Goal: Obtain resource: Download file/media

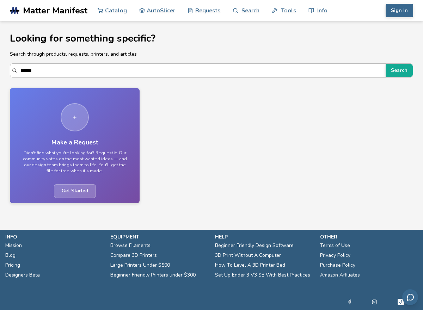
click at [195, 64] on input "******" at bounding box center [201, 70] width 362 height 13
click at [196, 66] on input "******" at bounding box center [201, 70] width 362 height 13
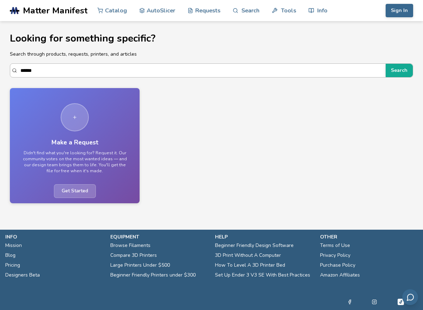
click at [196, 66] on input "******" at bounding box center [201, 70] width 362 height 13
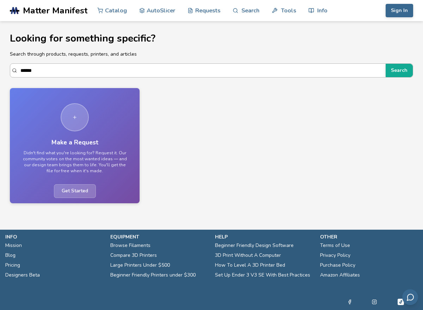
click at [193, 66] on input "******" at bounding box center [201, 70] width 362 height 13
click at [172, 69] on input "******" at bounding box center [201, 70] width 362 height 13
type input "*"
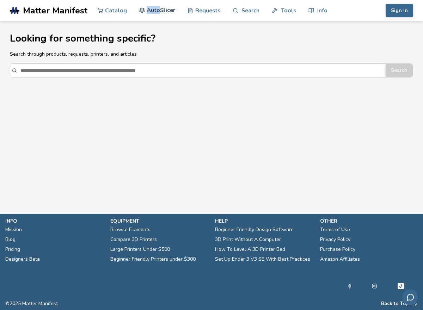
drag, startPoint x: 132, startPoint y: 10, endPoint x: 160, endPoint y: 10, distance: 28.2
click at [160, 10] on nav "Catalog AutoSlicer Requests Search Tools Info" at bounding box center [212, 10] width 230 height 21
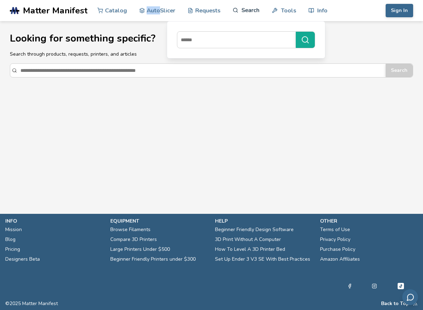
click at [250, 12] on link "Search" at bounding box center [246, 10] width 27 height 21
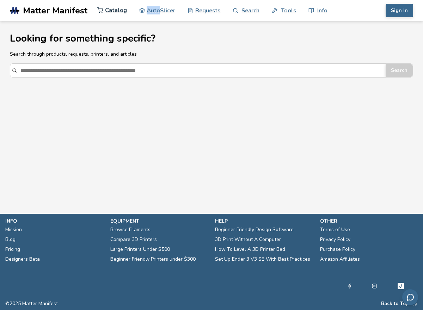
click at [113, 8] on link "Catalog" at bounding box center [112, 10] width 30 height 21
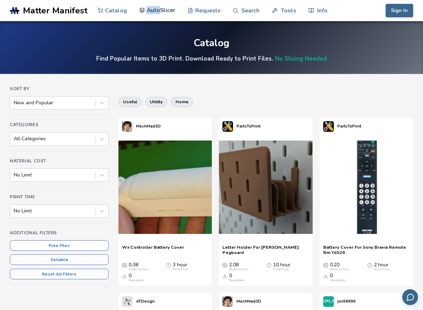
click at [165, 2] on link "AutoSlicer" at bounding box center [157, 10] width 36 height 21
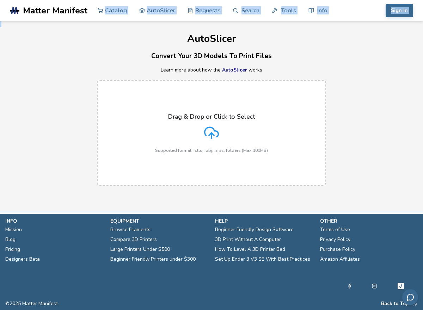
drag, startPoint x: 49, startPoint y: 21, endPoint x: 49, endPoint y: 16, distance: 5.0
click at [49, 18] on section ".cls-1, .cls-2, .cls-3 { stroke-width: 0px; } .cls-2 { fill: #1d1e56; } .cls-3 …" at bounding box center [211, 155] width 423 height 310
click at [49, 16] on link ".cls-1, .cls-2, .cls-3 { stroke-width: 0px; } .cls-2 { fill: #1d1e56; } .cls-3 …" at bounding box center [49, 10] width 78 height 21
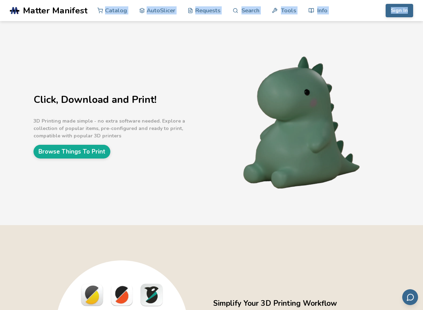
click at [59, 8] on span "Matter Manifest" at bounding box center [55, 11] width 64 height 10
click at [95, 155] on link "Browse Things To Print" at bounding box center [71, 152] width 77 height 14
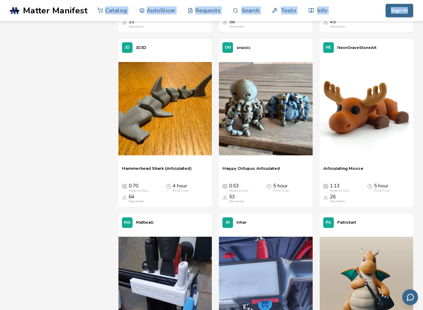
scroll to position [1128, 0]
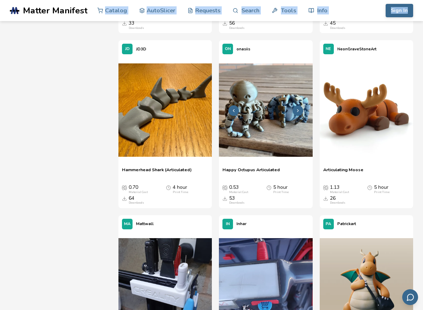
click at [245, 104] on img at bounding box center [265, 109] width 93 height 93
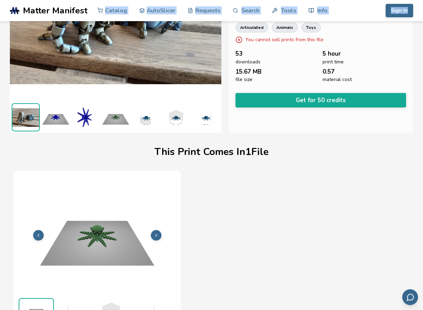
scroll to position [105, 0]
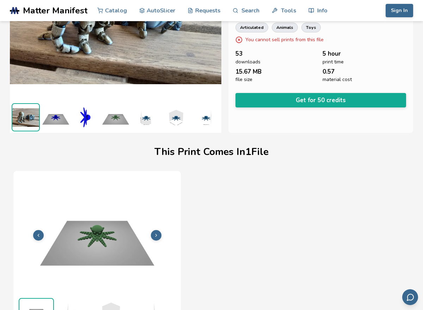
click at [145, 97] on div at bounding box center [115, 11] width 211 height 180
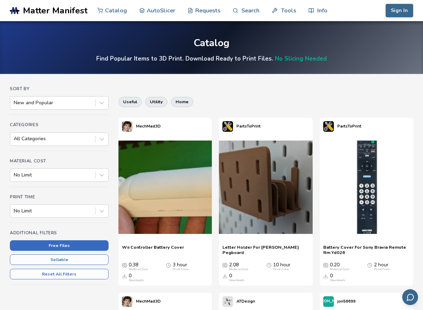
click at [44, 247] on button "Free Files" at bounding box center [59, 245] width 99 height 11
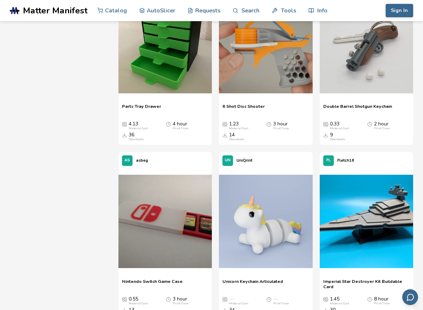
scroll to position [666, 0]
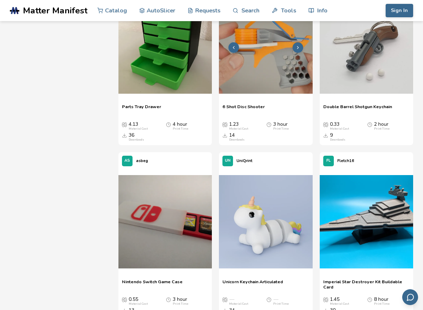
click at [252, 100] on div at bounding box center [265, 48] width 93 height 106
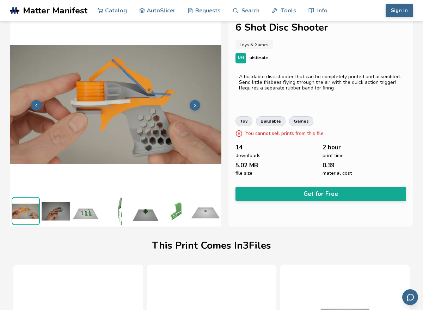
scroll to position [11, 0]
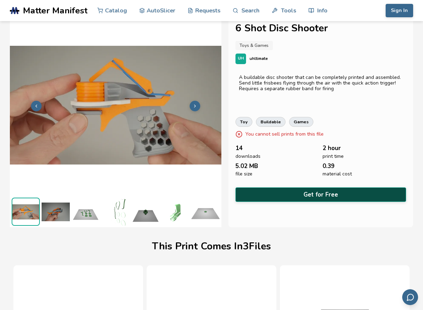
click at [304, 192] on button "Get for Free" at bounding box center [320, 194] width 171 height 14
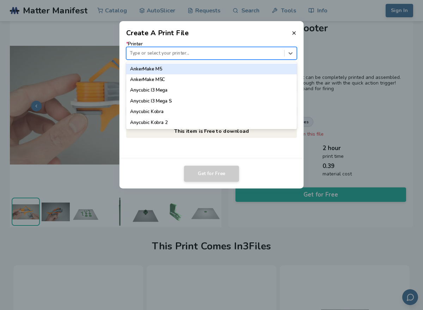
click at [274, 54] on div at bounding box center [205, 53] width 151 height 7
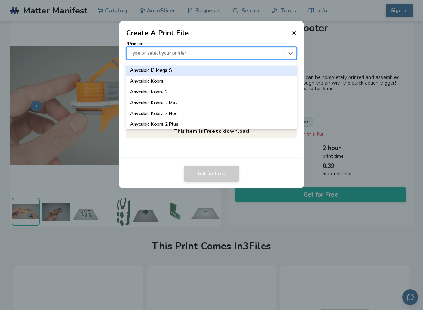
scroll to position [39, 0]
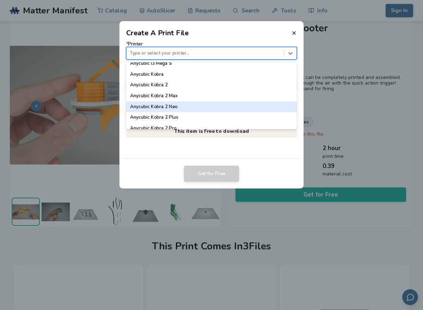
click at [212, 103] on div "Anycubic Kobra 2 Neo" at bounding box center [211, 106] width 171 height 11
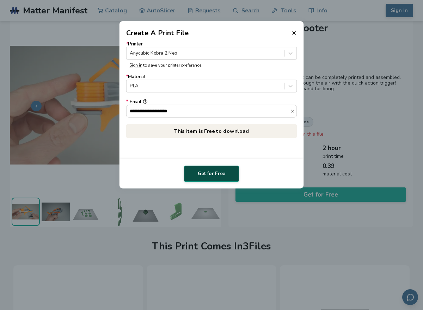
click at [214, 173] on button "Get for Free" at bounding box center [211, 174] width 55 height 16
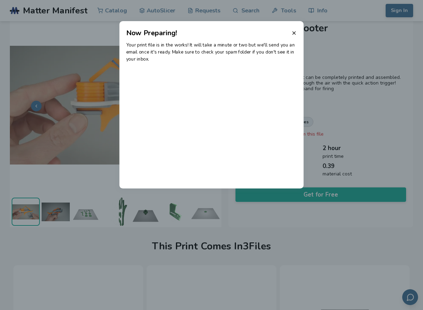
click at [298, 31] on header "Now Preparing!" at bounding box center [211, 29] width 184 height 17
click at [296, 33] on icon at bounding box center [294, 33] width 6 height 6
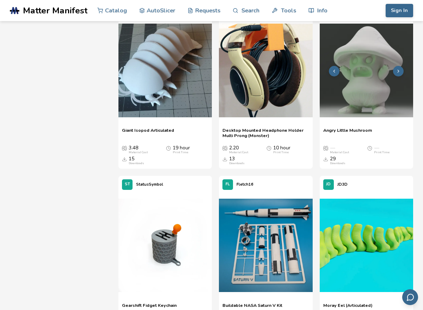
scroll to position [1339, 0]
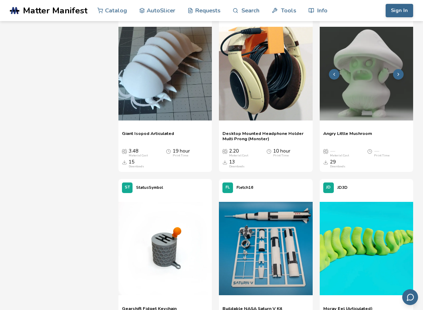
click at [369, 126] on div at bounding box center [366, 74] width 93 height 106
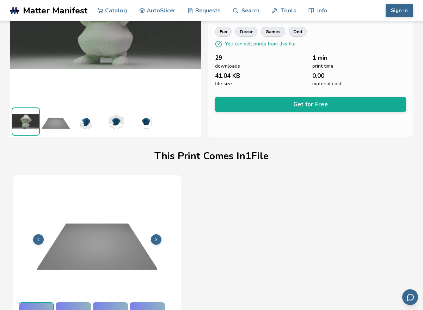
scroll to position [105, 0]
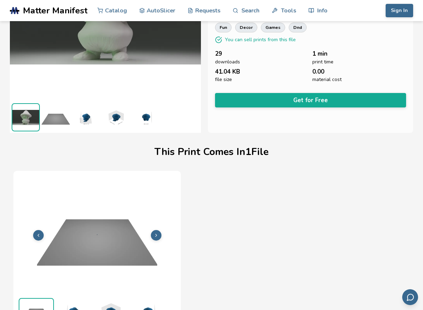
click at [374, 106] on div "**********" at bounding box center [310, 26] width 205 height 211
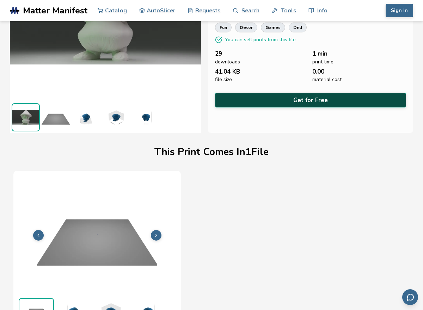
click at [371, 99] on button "Get for Free" at bounding box center [310, 100] width 191 height 14
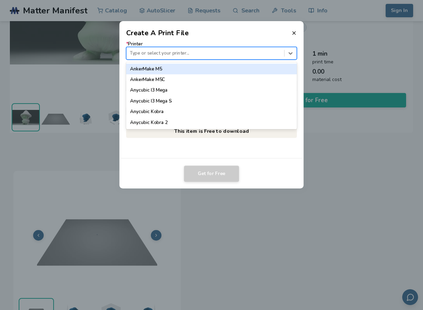
click at [257, 58] on div "Type or select your printer..." at bounding box center [211, 53] width 171 height 13
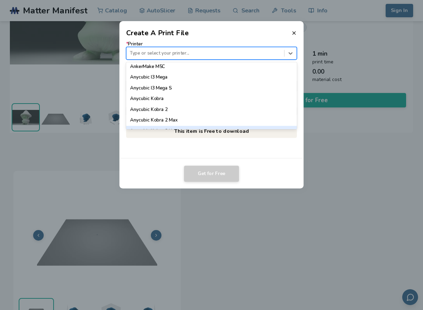
scroll to position [25, 0]
click at [247, 89] on div "Anycubic Kobra" at bounding box center [211, 88] width 171 height 11
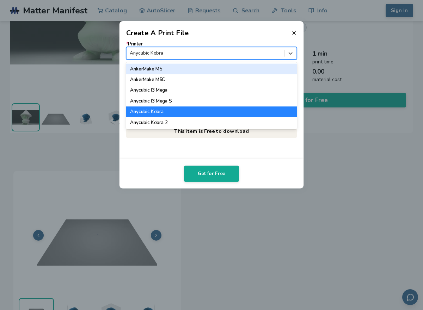
click at [281, 52] on div at bounding box center [205, 53] width 151 height 7
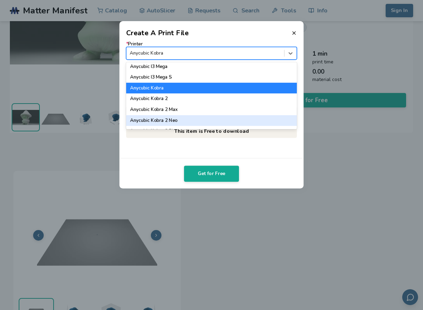
click at [196, 120] on div "Anycubic Kobra 2 Neo" at bounding box center [211, 120] width 171 height 11
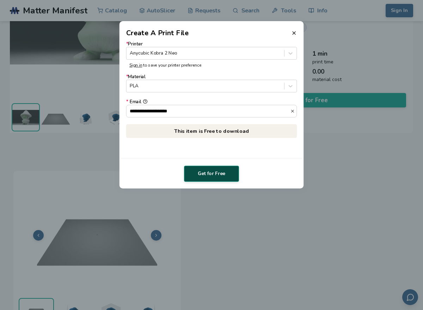
click at [214, 176] on button "Get for Free" at bounding box center [211, 174] width 55 height 16
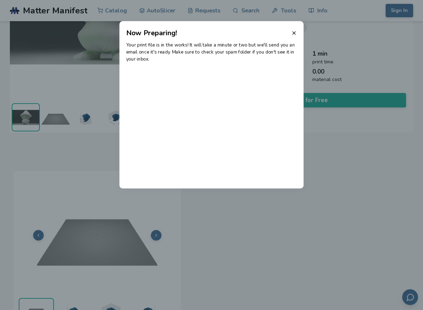
click at [295, 29] on header "Now Preparing!" at bounding box center [211, 29] width 184 height 17
click at [295, 32] on icon at bounding box center [294, 33] width 6 height 6
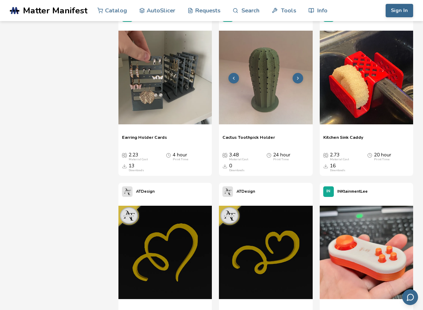
scroll to position [3975, 0]
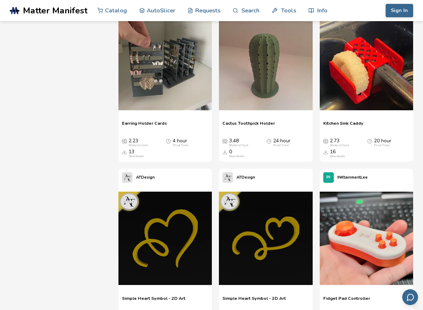
click at [178, 122] on p "Earring Holder Cards" at bounding box center [165, 126] width 86 height 11
click at [364, 229] on img at bounding box center [366, 238] width 93 height 93
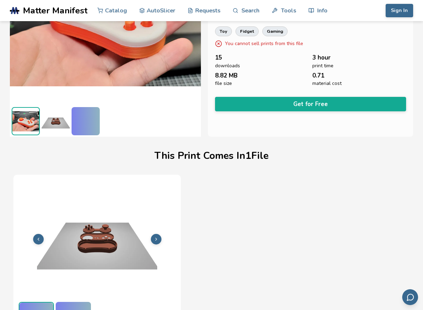
scroll to position [105, 0]
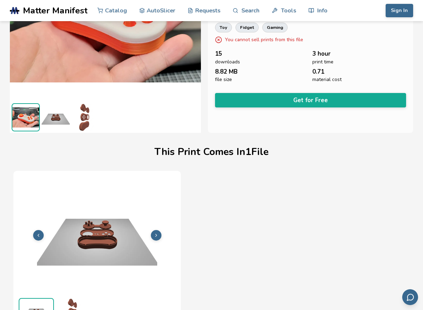
click at [312, 110] on div "**********" at bounding box center [310, 26] width 205 height 211
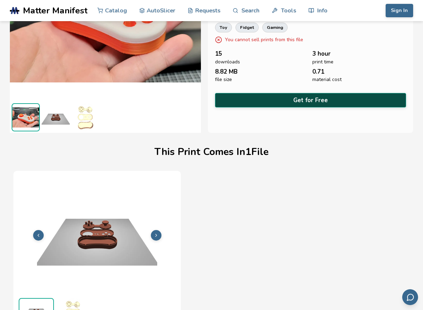
click at [311, 97] on button "Get for Free" at bounding box center [310, 100] width 191 height 14
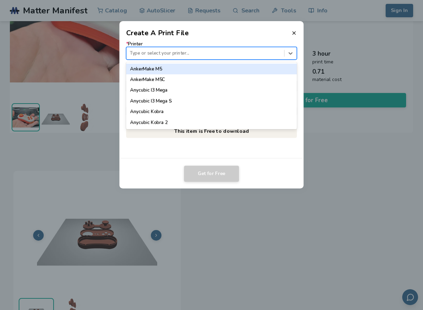
click at [237, 51] on div at bounding box center [205, 53] width 151 height 7
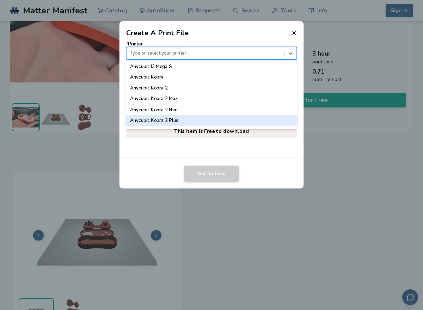
scroll to position [48, 0]
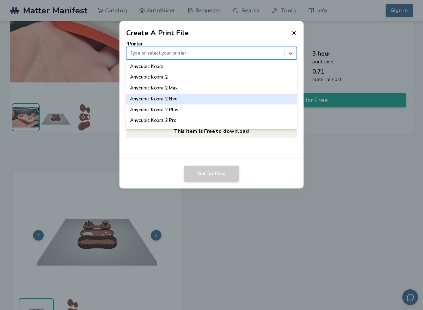
click at [196, 101] on div "Anycubic Kobra 2 Neo" at bounding box center [211, 99] width 171 height 11
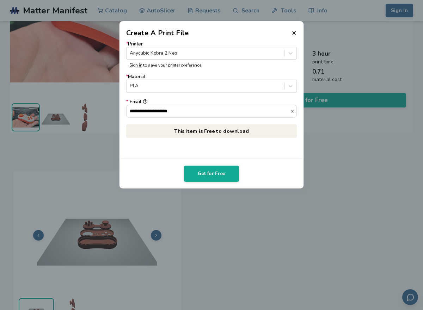
click at [214, 197] on dialog "**********" at bounding box center [212, 155] width 402 height 295
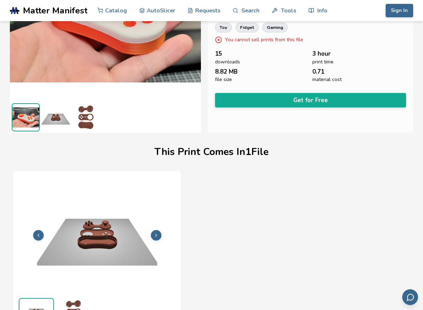
click at [272, 84] on div "**********" at bounding box center [310, 26] width 205 height 211
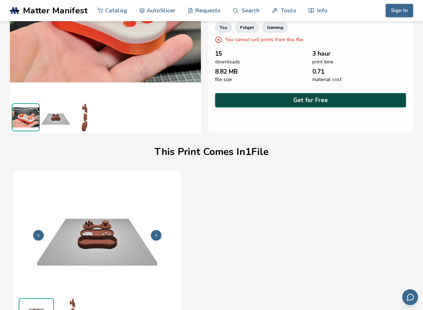
click at [272, 93] on button "Get for Free" at bounding box center [310, 100] width 191 height 14
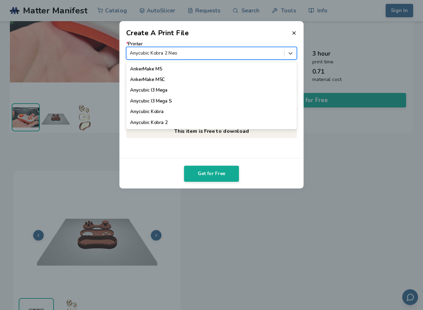
click at [263, 56] on div at bounding box center [205, 53] width 151 height 7
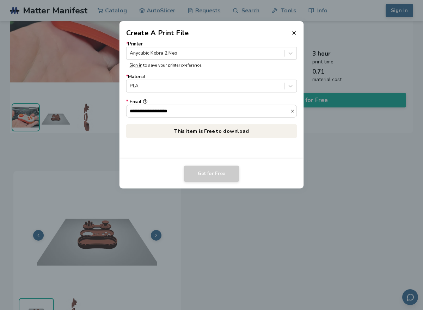
click at [247, 127] on p "This item is Free to download" at bounding box center [211, 131] width 171 height 14
click at [294, 36] on header "Create A Print File" at bounding box center [211, 29] width 184 height 17
click at [295, 32] on icon at bounding box center [294, 33] width 6 height 6
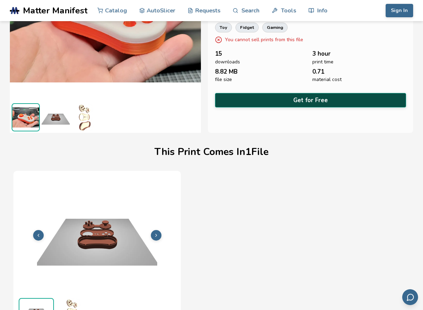
click at [289, 103] on button "Get for Free" at bounding box center [310, 100] width 191 height 14
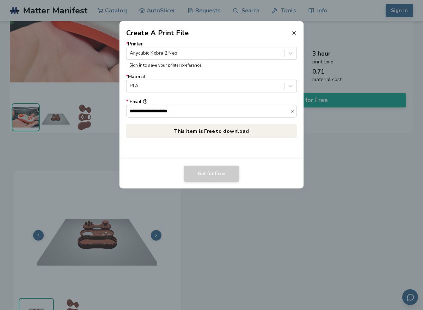
click at [294, 33] on line at bounding box center [293, 33] width 3 height 3
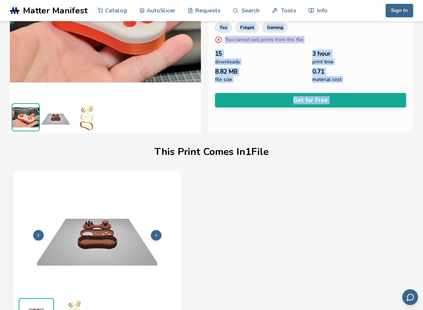
scroll to position [0, 0]
drag, startPoint x: 121, startPoint y: 135, endPoint x: 114, endPoint y: 127, distance: 10.5
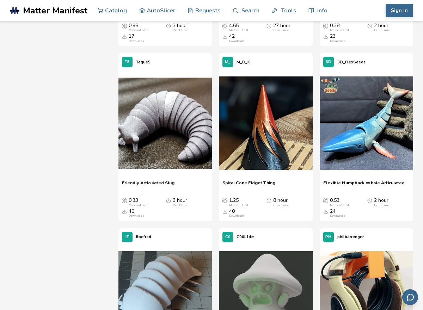
scroll to position [1158, 0]
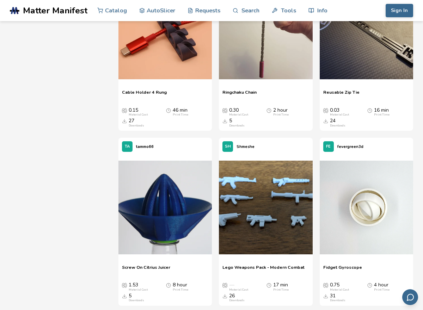
scroll to position [4370, 0]
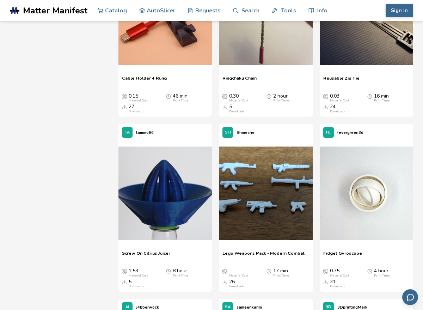
click at [280, 259] on span "Lego Weapons Pack - Modern Combat" at bounding box center [263, 256] width 82 height 11
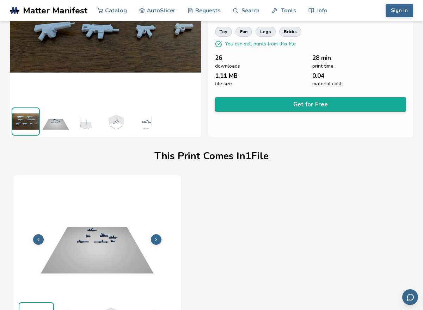
scroll to position [105, 0]
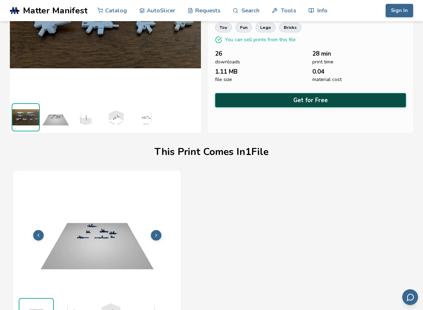
click at [317, 97] on button "Get for Free" at bounding box center [310, 100] width 191 height 14
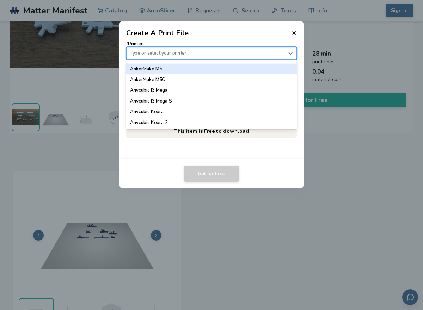
click at [282, 52] on div "Type or select your printer..." at bounding box center [206, 54] width 158 height 10
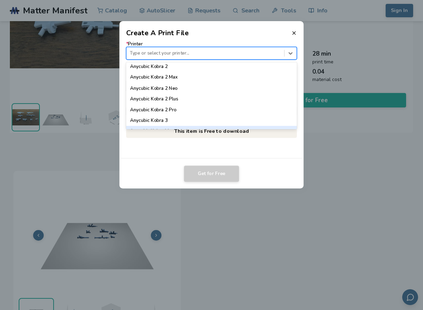
scroll to position [70, 0]
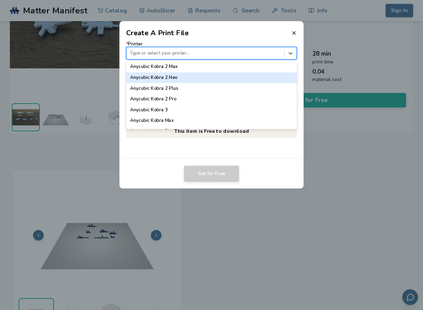
click at [244, 82] on div "Anycubic Kobra 2 Neo" at bounding box center [211, 77] width 171 height 11
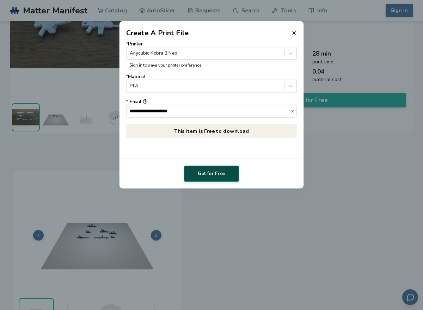
click at [226, 168] on button "Get for Free" at bounding box center [211, 174] width 55 height 16
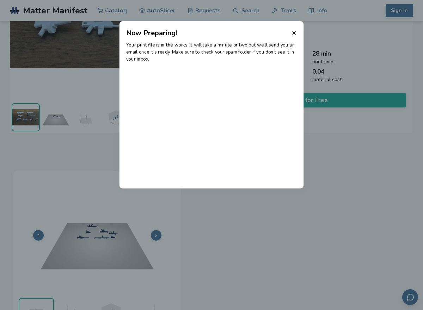
click at [297, 28] on header "Now Preparing!" at bounding box center [211, 29] width 184 height 17
click at [292, 33] on icon at bounding box center [294, 33] width 6 height 6
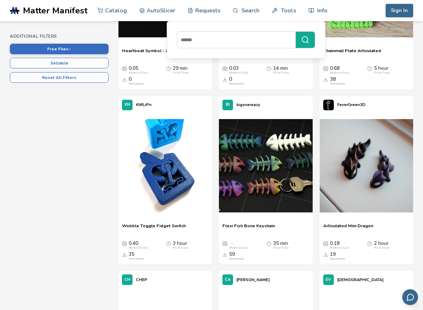
scroll to position [197, 0]
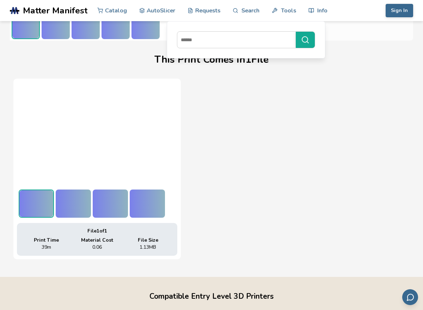
scroll to position [105, 0]
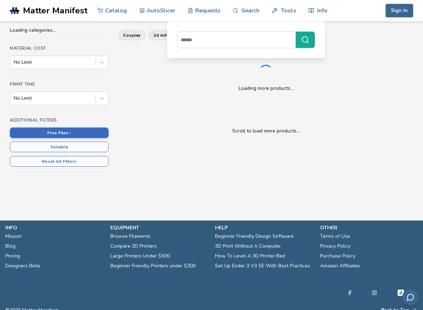
scroll to position [112, 0]
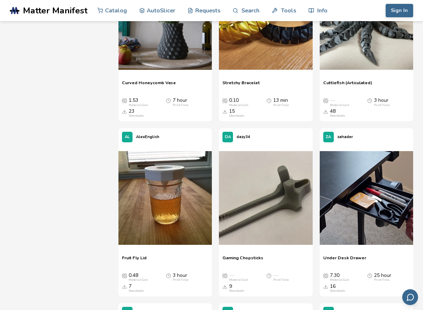
scroll to position [6480, 0]
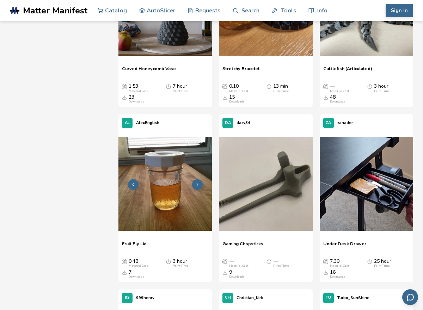
click at [160, 192] on img at bounding box center [164, 183] width 93 height 93
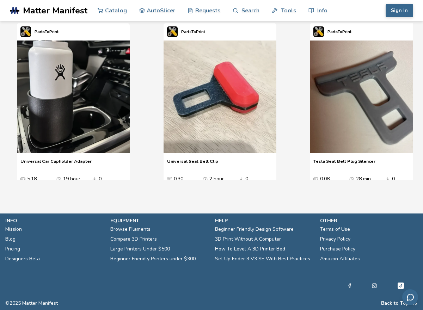
scroll to position [8, 0]
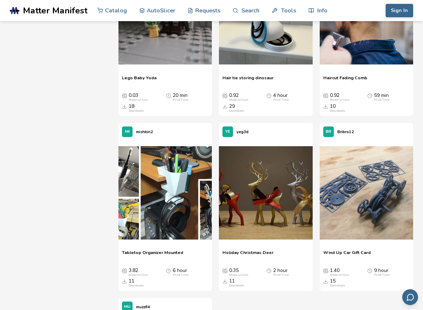
scroll to position [8222, 0]
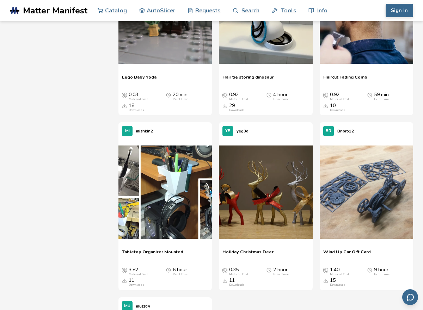
click at [349, 254] on span "Wind Up Car Gift Card" at bounding box center [347, 254] width 48 height 11
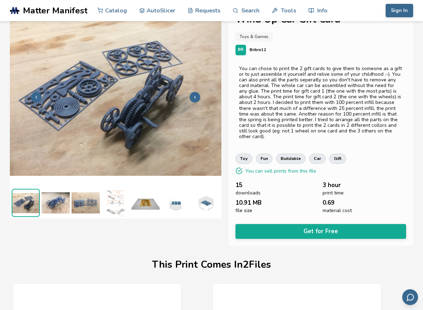
scroll to position [10, 0]
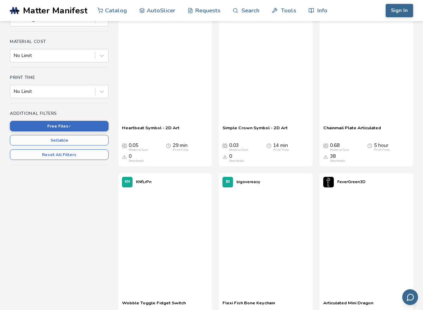
scroll to position [183, 0]
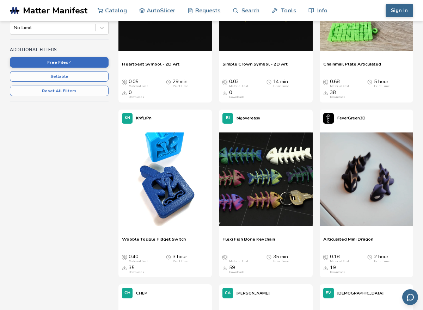
click at [356, 58] on div "Chainmail Plate Articulated Chainmail Plate Articulated 0.68 Material Cost 5 ho…" at bounding box center [366, 80] width 93 height 45
click at [371, 40] on img at bounding box center [366, 3] width 93 height 93
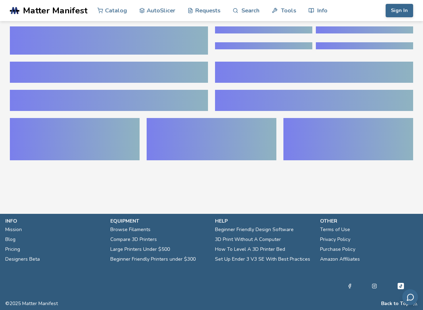
click at [371, 40] on div at bounding box center [314, 40] width 198 height 28
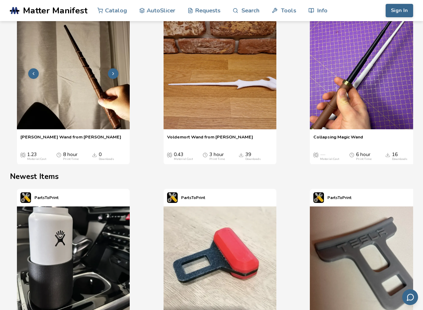
scroll to position [856, 0]
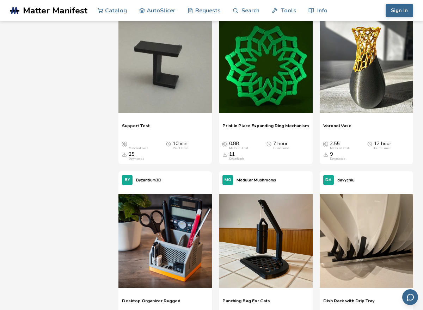
scroll to position [9066, 0]
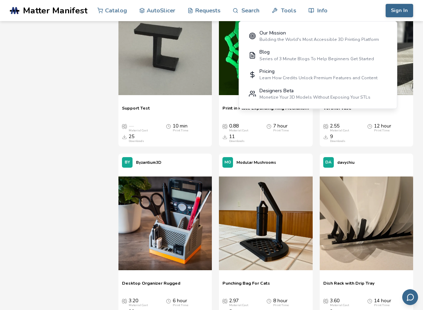
click at [70, 13] on span "Matter Manifest" at bounding box center [55, 11] width 64 height 10
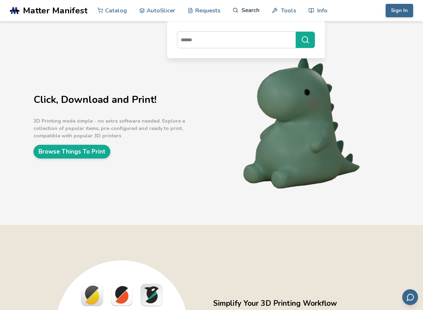
click at [253, 17] on link "Search" at bounding box center [246, 10] width 27 height 21
click at [256, 11] on link "Search" at bounding box center [246, 10] width 27 height 21
click at [245, 42] on input at bounding box center [234, 39] width 115 height 13
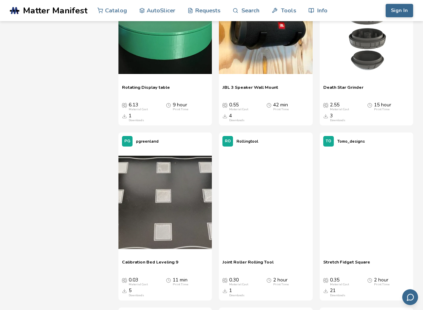
scroll to position [9481, 0]
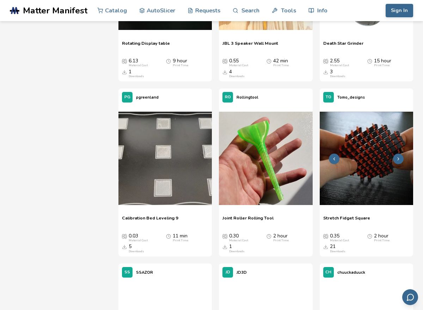
click at [390, 132] on img at bounding box center [366, 158] width 93 height 93
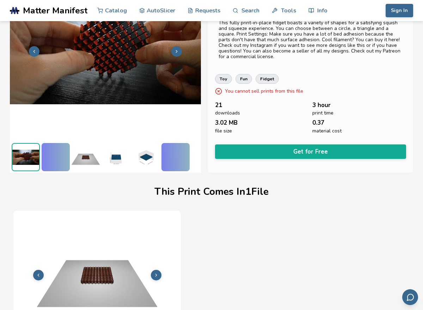
scroll to position [105, 0]
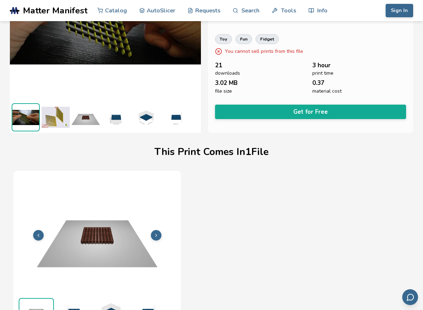
click at [327, 102] on div "**********" at bounding box center [310, 26] width 205 height 211
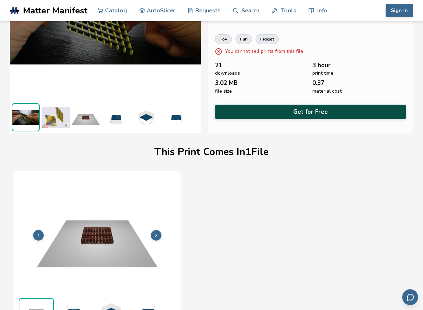
click at [326, 105] on button "Get for Free" at bounding box center [310, 112] width 191 height 14
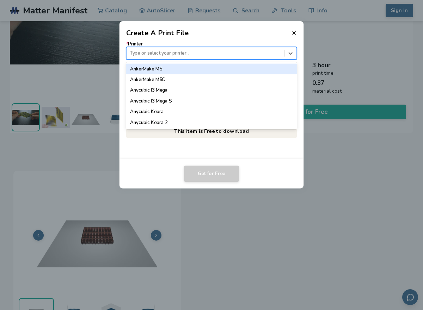
click at [226, 57] on div "Type or select your printer..." at bounding box center [206, 54] width 158 height 10
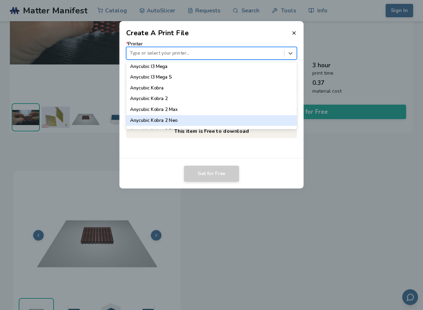
scroll to position [36, 0]
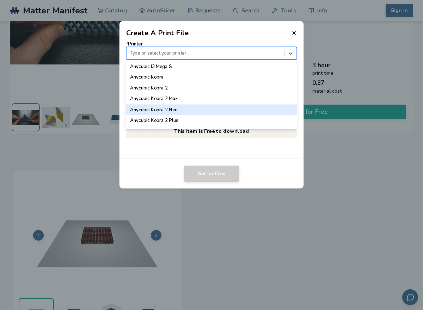
click at [165, 104] on div "Anycubic Kobra 2 Neo" at bounding box center [211, 109] width 171 height 11
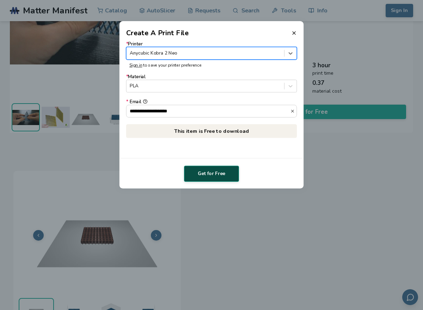
click at [218, 179] on button "Get for Free" at bounding box center [211, 174] width 55 height 16
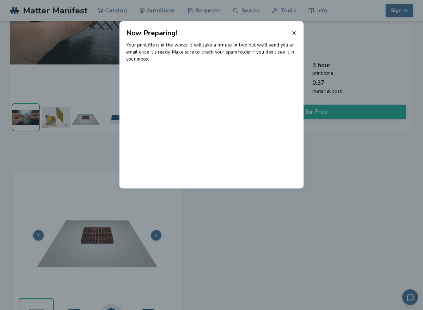
click at [293, 35] on icon at bounding box center [294, 33] width 6 height 6
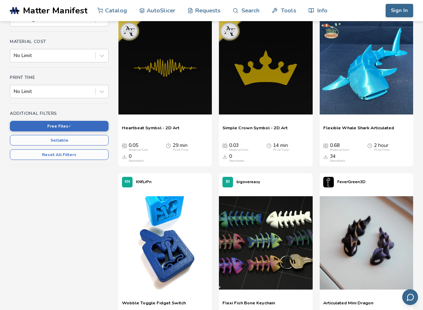
scroll to position [183, 0]
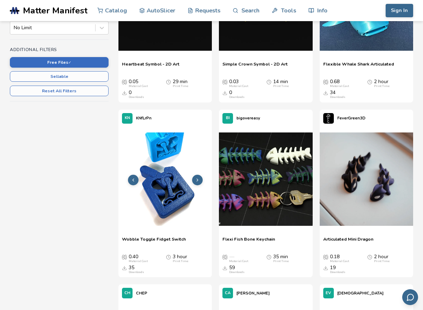
click at [177, 182] on img at bounding box center [164, 178] width 93 height 93
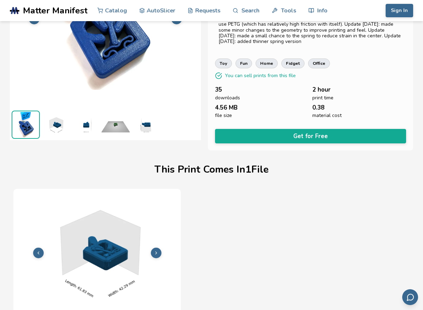
scroll to position [111, 0]
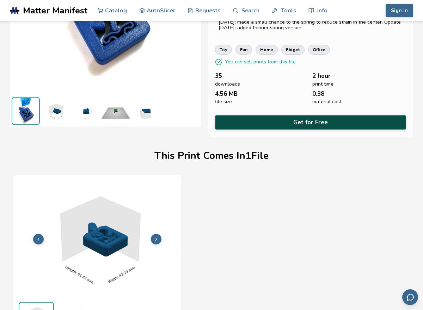
click at [243, 125] on button "Get for Free" at bounding box center [310, 122] width 191 height 14
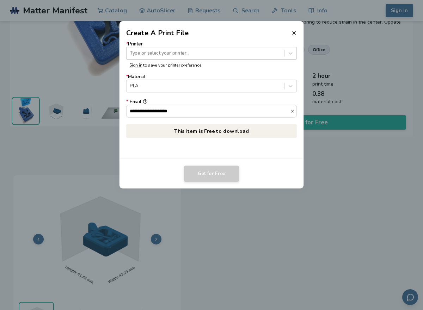
click at [229, 51] on div at bounding box center [205, 53] width 151 height 7
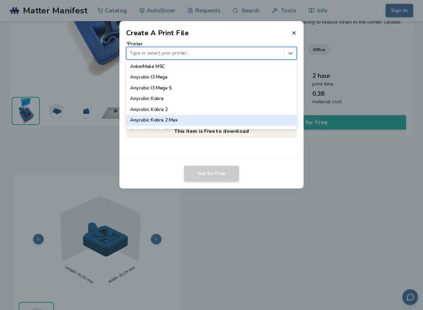
scroll to position [36, 0]
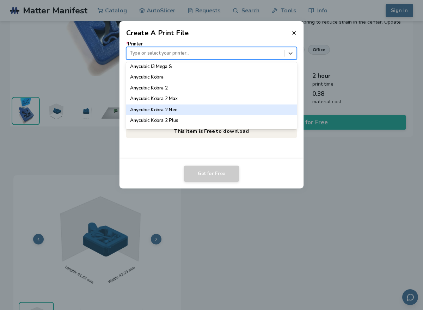
click at [195, 112] on div "Anycubic Kobra 2 Neo" at bounding box center [211, 109] width 171 height 11
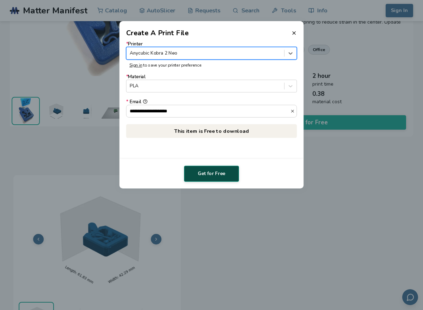
click at [227, 176] on button "Get for Free" at bounding box center [211, 174] width 55 height 16
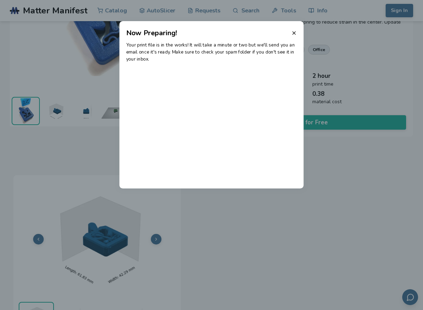
click at [291, 34] on header "Now Preparing!" at bounding box center [211, 29] width 184 height 17
click at [298, 30] on header "Now Preparing!" at bounding box center [211, 29] width 184 height 17
click at [294, 30] on icon at bounding box center [294, 33] width 6 height 6
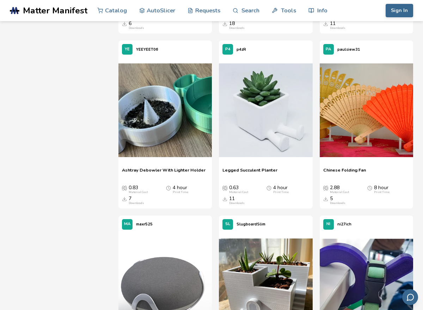
scroll to position [11806, 0]
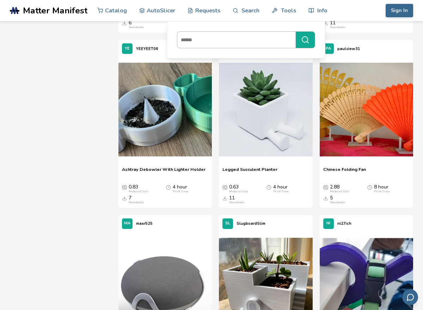
click at [268, 40] on input at bounding box center [234, 39] width 115 height 13
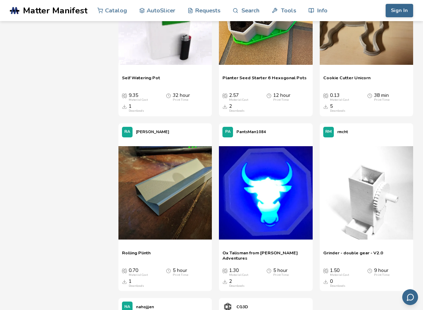
scroll to position [18586, 0]
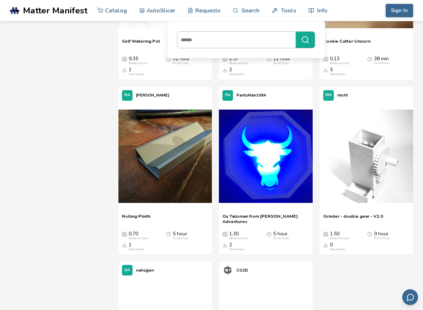
click at [242, 43] on input at bounding box center [234, 39] width 115 height 13
click at [238, 17] on link "Search" at bounding box center [246, 10] width 27 height 21
click at [242, 14] on link "Search" at bounding box center [246, 10] width 27 height 21
click at [243, 43] on input at bounding box center [234, 39] width 115 height 13
click at [245, 16] on link "Search" at bounding box center [246, 10] width 27 height 21
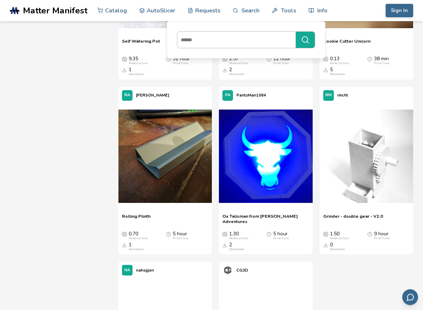
click at [242, 43] on input at bounding box center [234, 39] width 115 height 13
click at [247, 16] on link "Search" at bounding box center [246, 10] width 27 height 21
click at [246, 39] on input at bounding box center [234, 39] width 115 height 13
type input "*****"
click at [296, 32] on button "*****" at bounding box center [305, 40] width 19 height 16
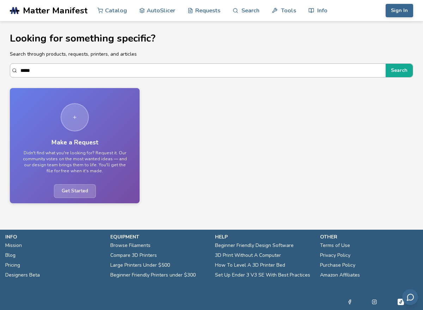
click at [241, 73] on input "*****" at bounding box center [201, 70] width 362 height 13
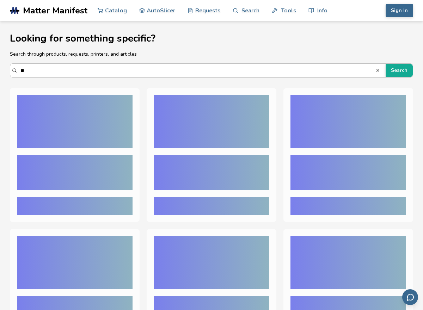
type input "*"
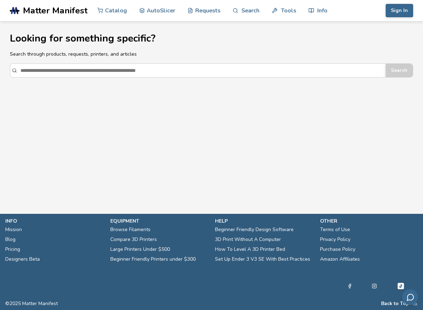
click at [59, 11] on span "Matter Manifest" at bounding box center [55, 11] width 64 height 10
click at [80, 66] on input "Search" at bounding box center [201, 70] width 362 height 13
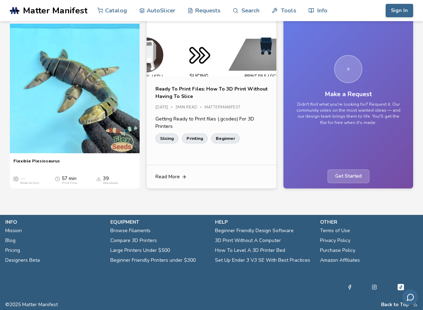
scroll to position [462, 0]
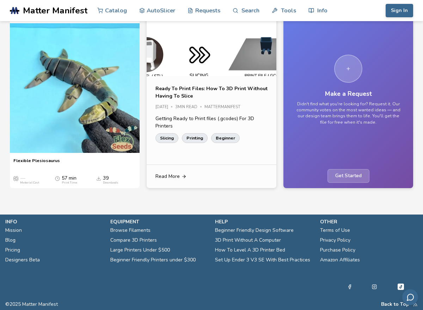
click at [209, 111] on div "Ready To Print Files: How To 3D Print Without Having To Slice Jan 04 2025 3 min…" at bounding box center [212, 120] width 130 height 88
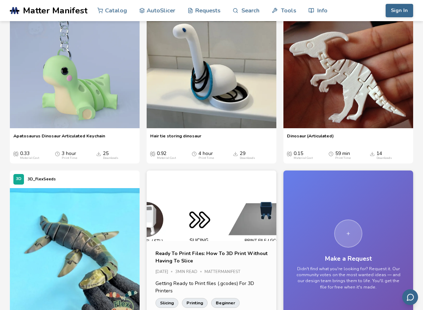
scroll to position [0, 0]
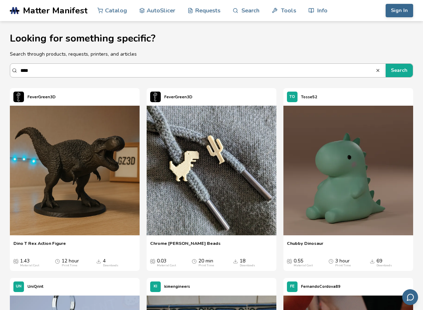
click at [155, 65] on input "****" at bounding box center [197, 70] width 355 height 13
click at [32, 76] on input "****" at bounding box center [197, 70] width 355 height 13
type input "*"
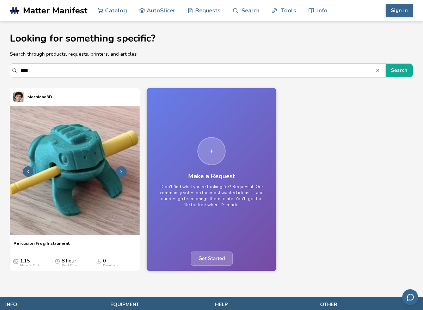
type input "****"
click at [66, 178] on img at bounding box center [75, 171] width 130 height 130
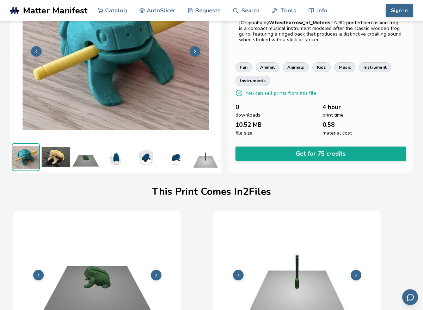
scroll to position [105, 0]
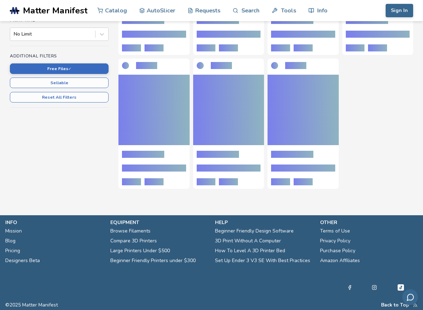
scroll to position [119, 0]
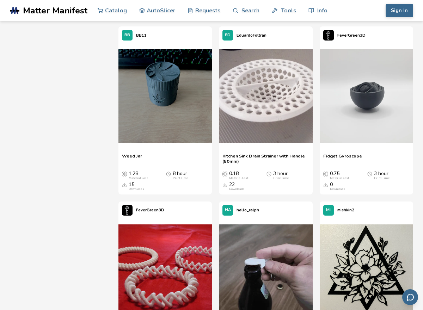
scroll to position [11819, 0]
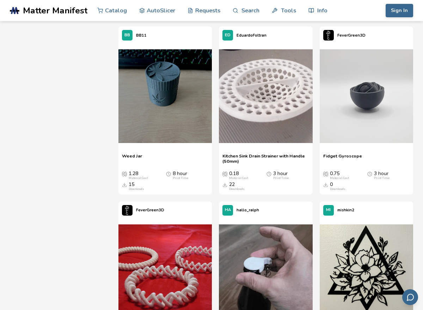
click at [333, 164] on div "Fidget Gyroscope Fidget Gyroscope 0.75 Material Cost 3 hour Print Time 0 Downlo…" at bounding box center [366, 172] width 93 height 45
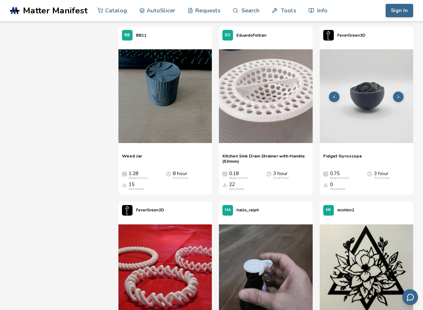
click at [352, 126] on img at bounding box center [366, 95] width 93 height 93
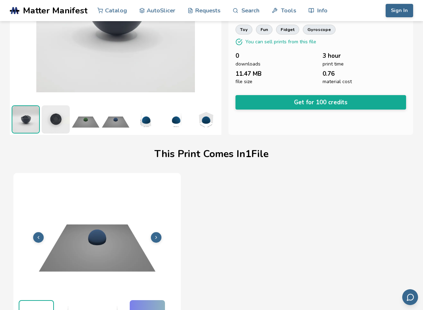
scroll to position [105, 0]
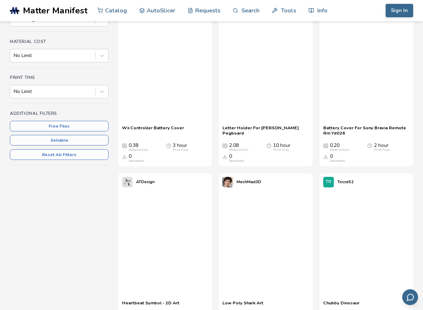
scroll to position [183, 0]
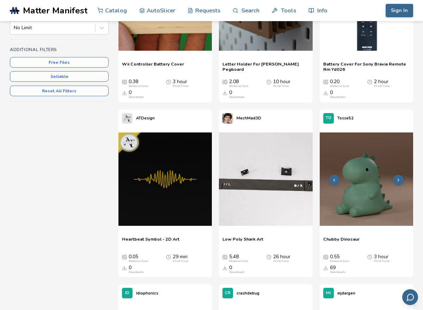
click at [366, 179] on img at bounding box center [366, 178] width 93 height 93
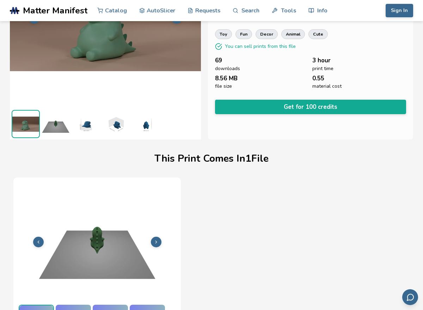
scroll to position [105, 0]
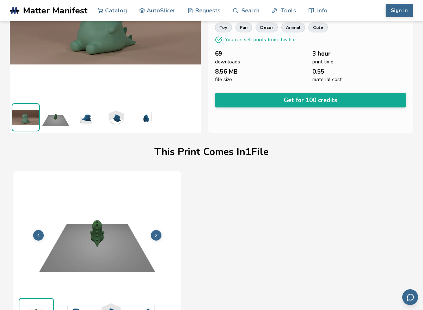
click at [227, 10] on nav "Catalog AutoSlicer Requests Search Tools Info" at bounding box center [212, 10] width 230 height 21
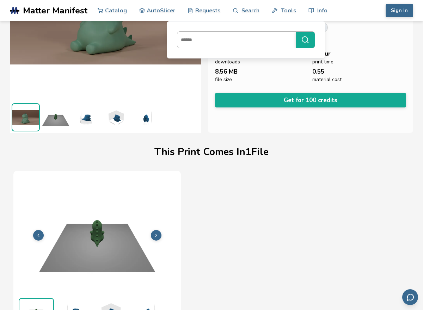
click at [242, 41] on input at bounding box center [234, 39] width 115 height 13
click at [242, 40] on input at bounding box center [234, 39] width 115 height 13
type input "****"
click at [296, 32] on button "****" at bounding box center [305, 40] width 19 height 16
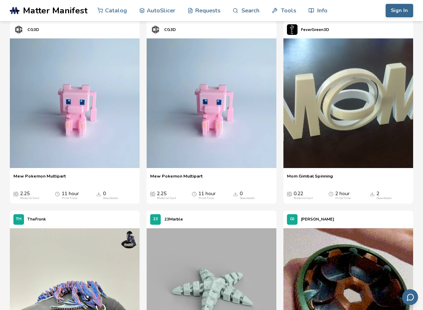
scroll to position [14, 0]
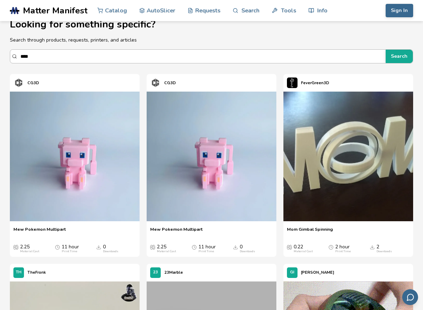
click at [135, 60] on input "****" at bounding box center [201, 56] width 362 height 13
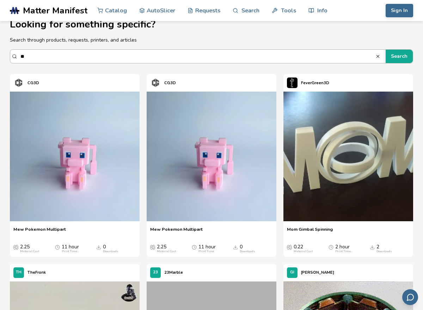
type input "*"
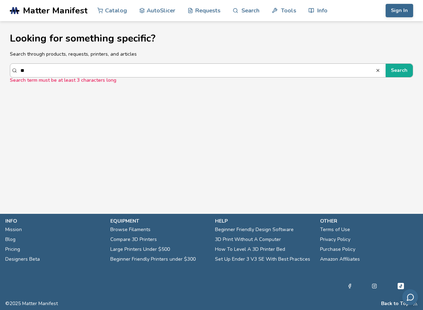
type input "*"
click at [386, 64] on button "Search" at bounding box center [399, 70] width 27 height 13
type input "*"
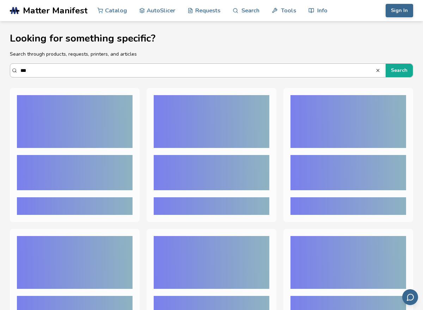
type input "***"
click at [386, 64] on button "Search" at bounding box center [399, 70] width 27 height 13
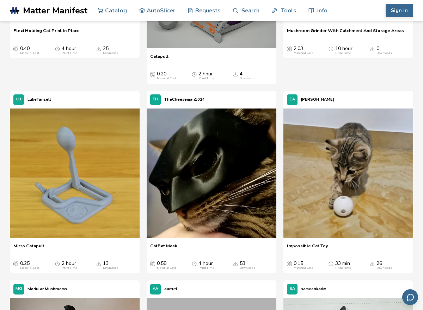
scroll to position [346, 0]
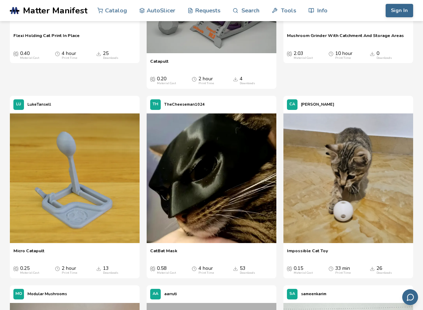
click at [259, 175] on img at bounding box center [212, 178] width 130 height 130
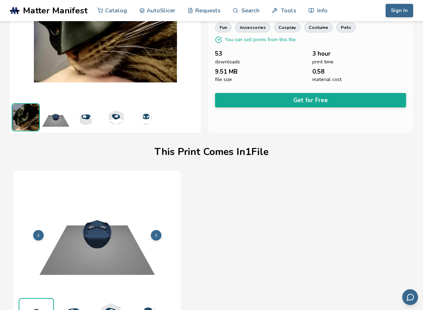
scroll to position [105, 0]
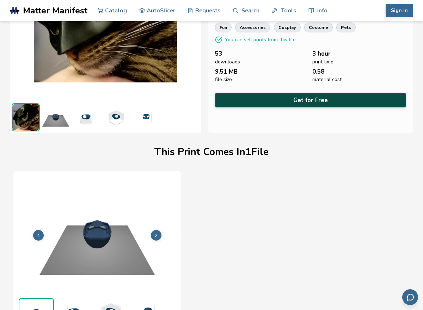
click at [283, 100] on button "Get for Free" at bounding box center [310, 100] width 191 height 14
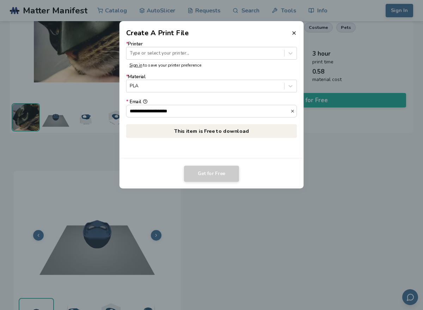
click at [245, 45] on label "* Printer Type or select your printer..." at bounding box center [211, 51] width 171 height 18
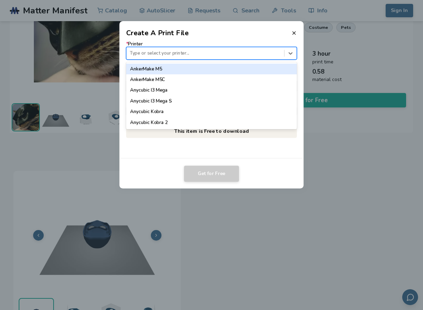
click at [245, 50] on div at bounding box center [205, 53] width 151 height 7
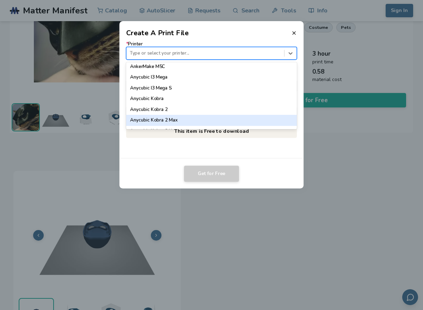
scroll to position [25, 0]
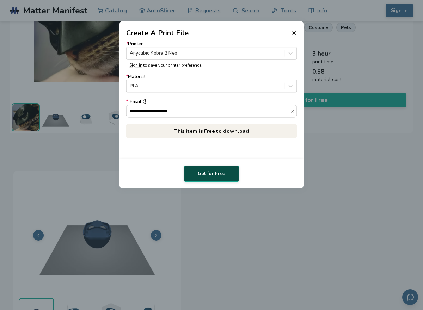
click at [205, 175] on button "Get for Free" at bounding box center [211, 174] width 55 height 16
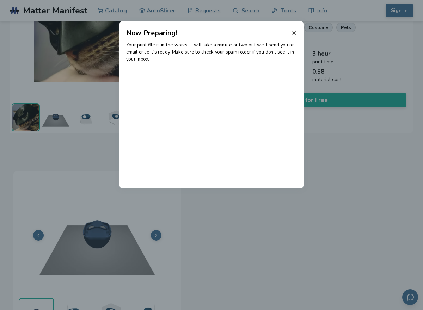
click at [294, 32] on icon at bounding box center [294, 33] width 6 height 6
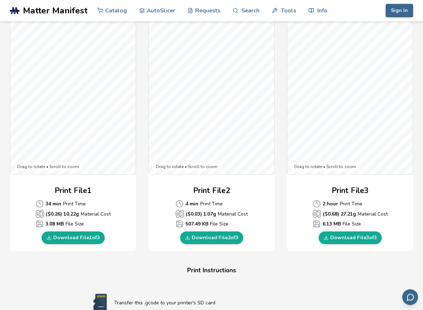
scroll to position [185, 0]
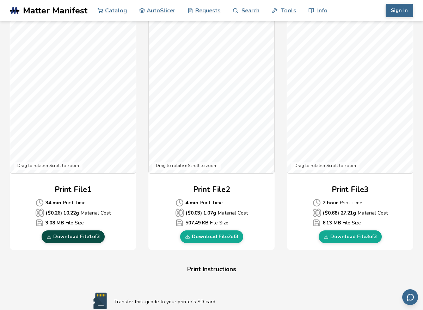
click at [79, 233] on link "Download File 1 of 3" at bounding box center [73, 236] width 63 height 13
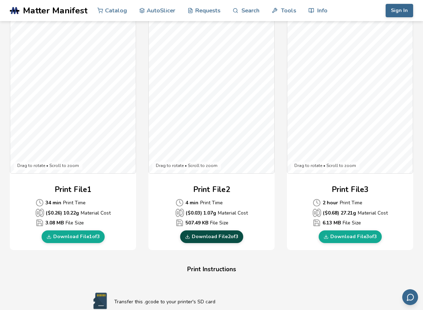
click at [202, 239] on link "Download File 2 of 3" at bounding box center [211, 236] width 63 height 13
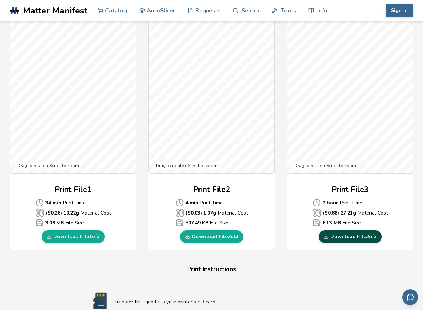
click at [361, 239] on link "Download File 3 of 3" at bounding box center [350, 236] width 63 height 13
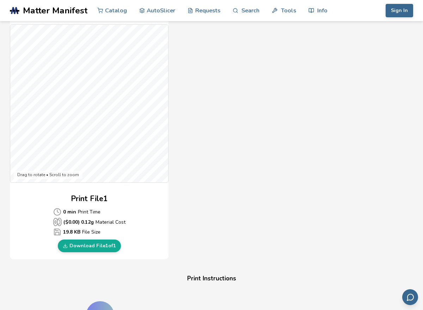
scroll to position [181, 0]
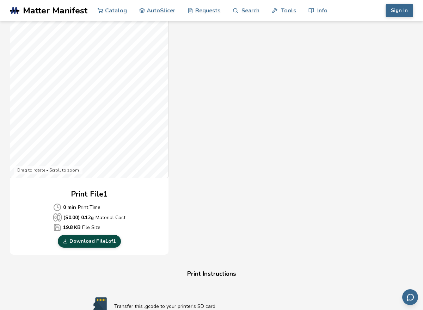
click at [93, 239] on link "Download File 1 of 1" at bounding box center [89, 241] width 63 height 13
click at [228, 34] on div "Gcode Preview Drag to rotate • Scroll to zoom Print File 1 0 min Print Time ($ …" at bounding box center [211, 127] width 403 height 257
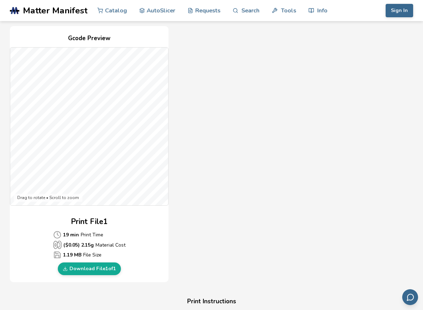
scroll to position [155, 0]
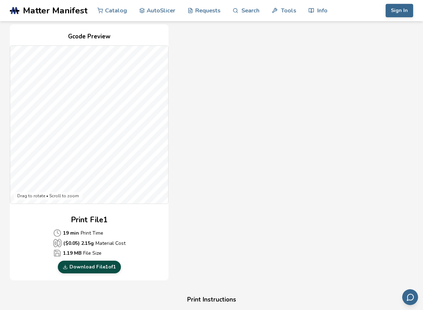
click at [82, 263] on link "Download File 1 of 1" at bounding box center [89, 267] width 63 height 13
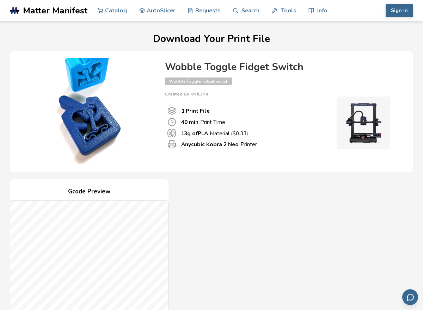
drag, startPoint x: 185, startPoint y: 257, endPoint x: 202, endPoint y: 187, distance: 71.9
click at [202, 187] on div "Gcode Preview Drag to rotate • Scroll to zoom Print File 1 40 min Print Time ($…" at bounding box center [211, 307] width 403 height 257
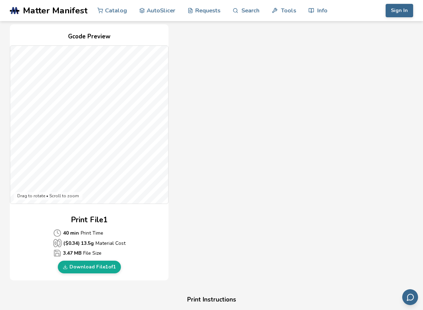
scroll to position [174, 0]
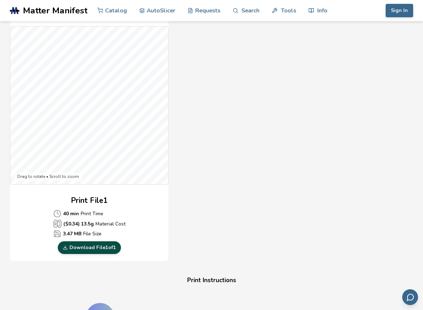
click at [103, 249] on link "Download File 1 of 1" at bounding box center [89, 247] width 63 height 13
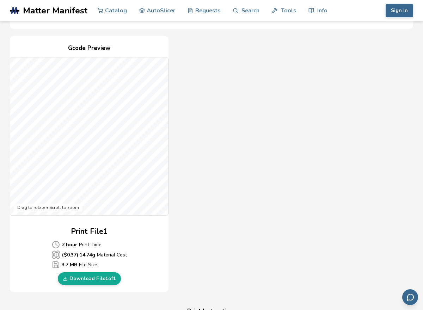
scroll to position [169, 0]
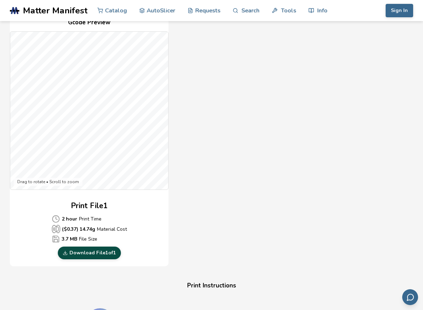
click at [95, 253] on link "Download File 1 of 1" at bounding box center [89, 253] width 63 height 13
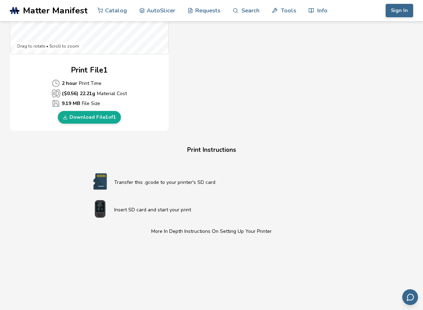
scroll to position [306, 0]
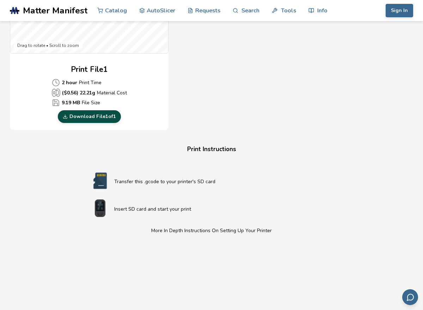
click at [112, 112] on link "Download File 1 of 1" at bounding box center [89, 116] width 63 height 13
click at [373, 136] on div "Download Your Print File CatBat Mask CatBat Mask Created By: TheCheeseman1024 1…" at bounding box center [211, 62] width 403 height 668
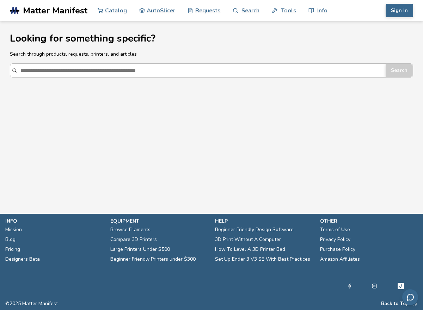
click at [208, 72] on input "Search" at bounding box center [201, 70] width 362 height 13
type input "******"
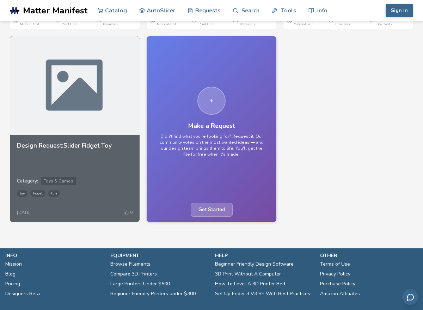
scroll to position [1677, 0]
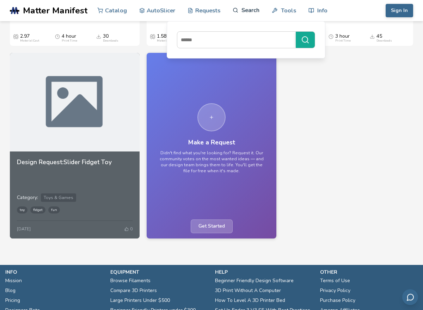
click at [254, 11] on link "Search" at bounding box center [246, 10] width 27 height 21
click at [245, 38] on input at bounding box center [234, 39] width 115 height 13
type input "******"
click at [296, 32] on button "******" at bounding box center [305, 40] width 19 height 16
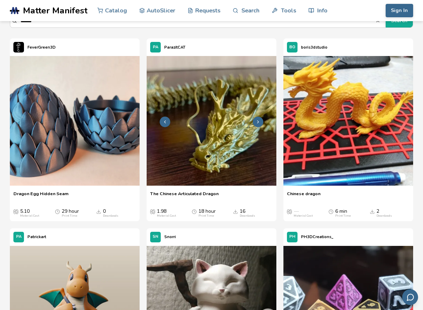
scroll to position [42, 0]
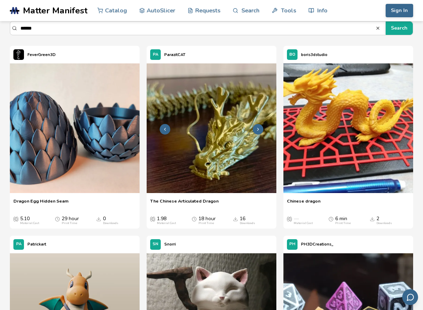
click at [220, 143] on img at bounding box center [212, 128] width 130 height 130
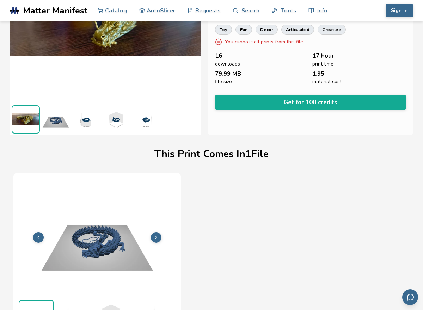
scroll to position [105, 0]
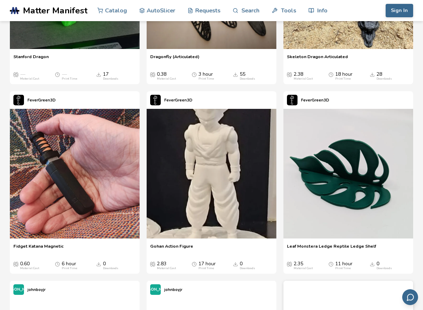
scroll to position [1325, 0]
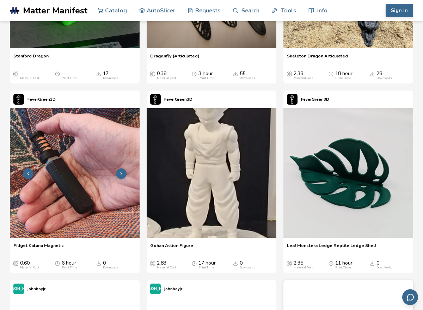
click at [85, 153] on img at bounding box center [75, 173] width 130 height 130
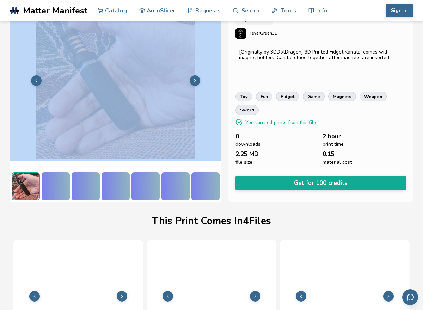
drag, startPoint x: 85, startPoint y: 153, endPoint x: 189, endPoint y: 158, distance: 104.1
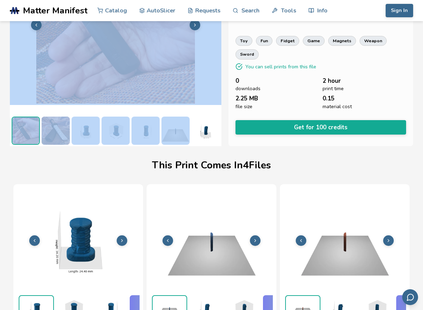
scroll to position [78, 0]
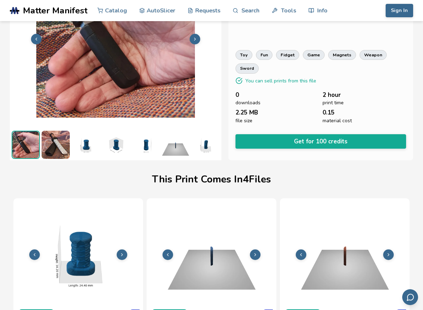
click at [221, 185] on h1 "This Print Comes In 4 File s" at bounding box center [211, 179] width 119 height 11
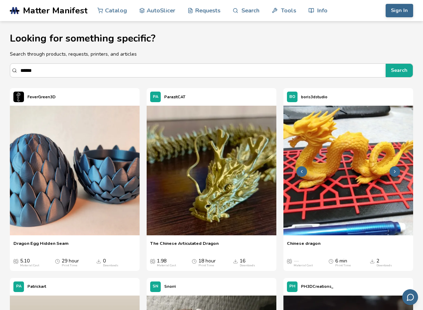
click at [307, 148] on img at bounding box center [348, 171] width 130 height 130
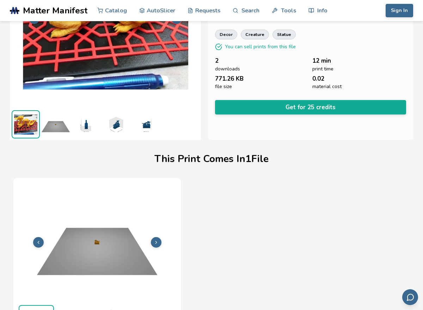
scroll to position [105, 0]
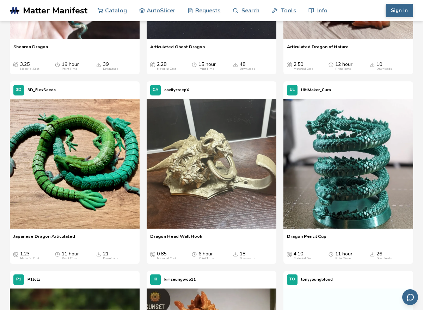
scroll to position [592, 0]
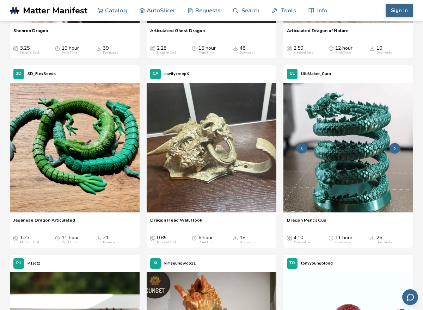
click at [322, 144] on img at bounding box center [348, 148] width 130 height 130
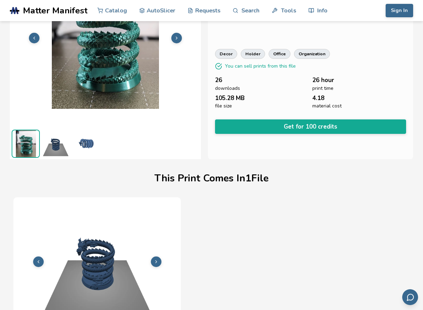
scroll to position [105, 0]
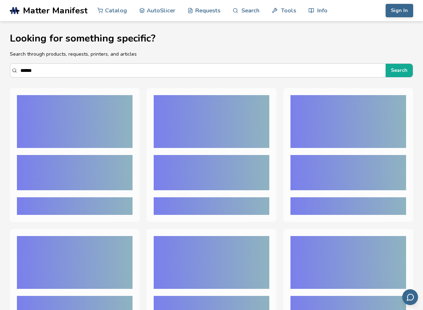
scroll to position [14, 0]
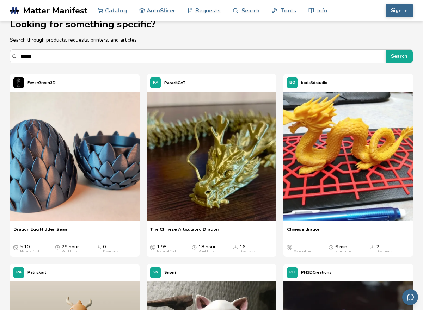
click at [305, 54] on input "******" at bounding box center [201, 56] width 362 height 13
type input "*"
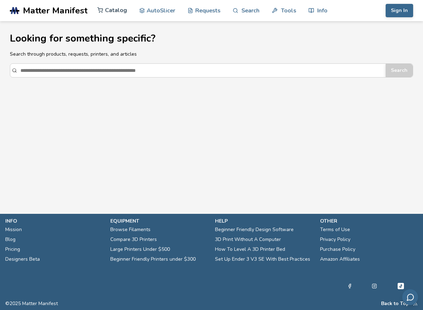
click at [122, 10] on link "Catalog" at bounding box center [112, 10] width 30 height 21
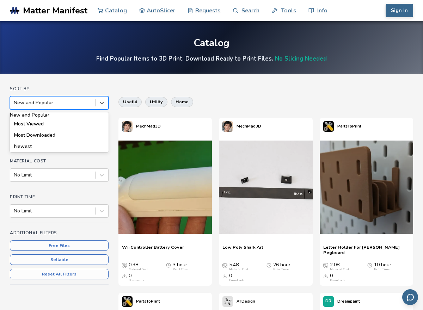
click at [84, 104] on div at bounding box center [53, 102] width 78 height 7
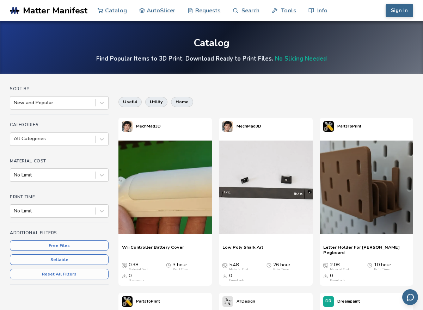
click at [100, 87] on h4 "Sort By" at bounding box center [59, 88] width 99 height 5
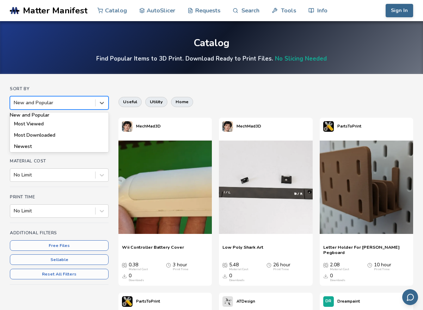
click at [85, 101] on div at bounding box center [53, 102] width 78 height 7
click at [70, 141] on div "Most Downloaded" at bounding box center [59, 135] width 99 height 11
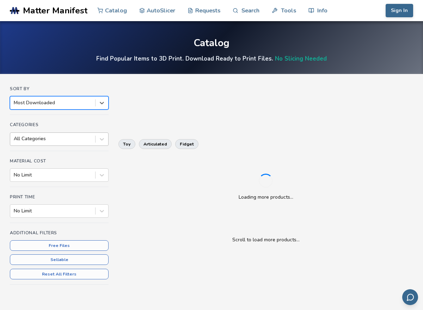
click at [72, 143] on div "All Categories" at bounding box center [52, 139] width 85 height 10
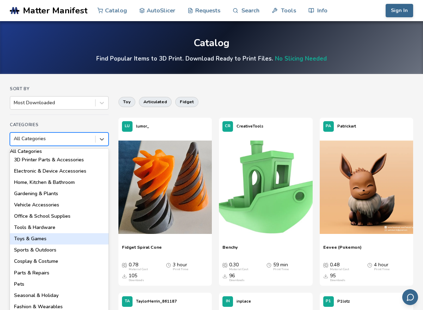
click at [81, 242] on div "Toys & Games" at bounding box center [59, 238] width 99 height 11
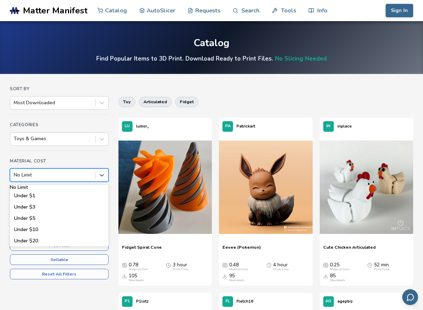
click at [69, 176] on div at bounding box center [53, 175] width 78 height 7
click at [84, 190] on div "No Limit" at bounding box center [59, 188] width 99 height 6
click at [82, 177] on div at bounding box center [53, 175] width 78 height 7
click at [81, 189] on div "No Limit" at bounding box center [59, 188] width 99 height 6
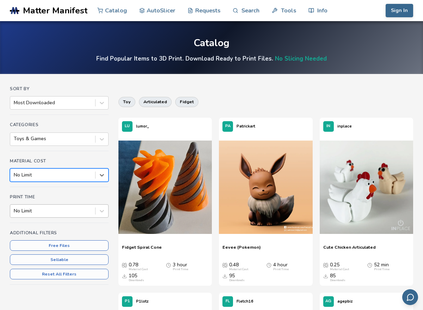
click at [70, 212] on div at bounding box center [53, 211] width 78 height 7
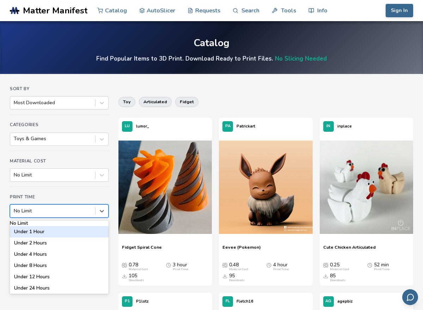
click at [90, 238] on div "Under 1 Hour" at bounding box center [59, 231] width 99 height 11
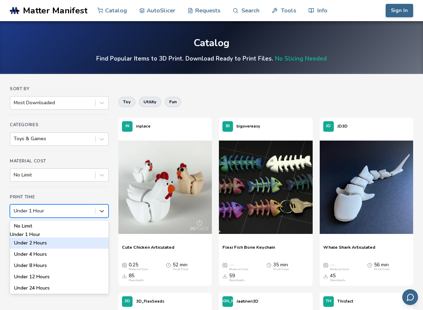
click at [79, 33] on div "Catalog Find Popular Items to 3D Print. Download Ready to Print Files. No Slici…" at bounding box center [211, 47] width 423 height 53
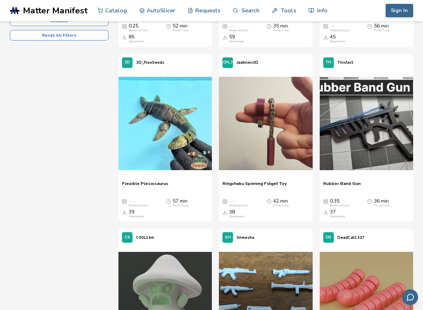
scroll to position [240, 0]
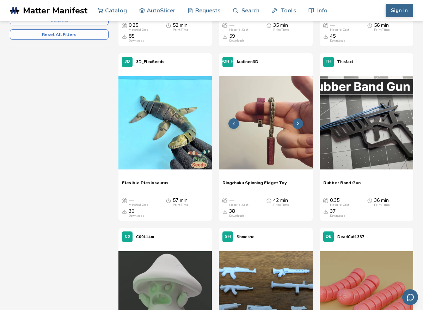
click at [261, 172] on div at bounding box center [265, 124] width 93 height 106
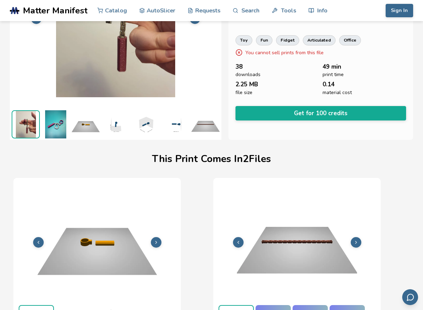
scroll to position [105, 0]
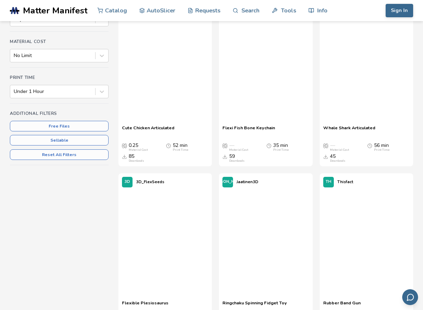
scroll to position [183, 0]
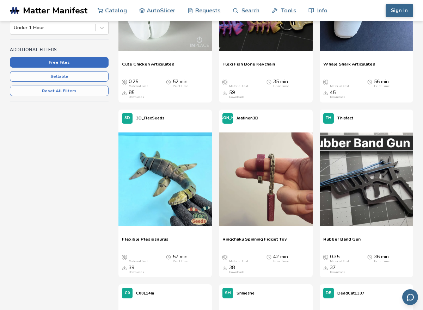
click at [82, 65] on button "Free Files" at bounding box center [59, 62] width 99 height 11
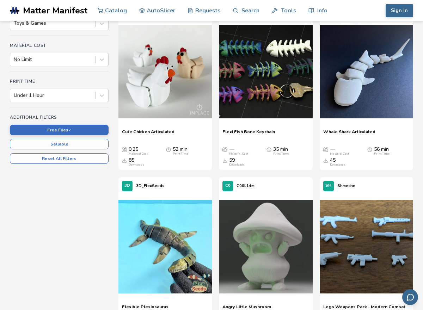
scroll to position [109, 0]
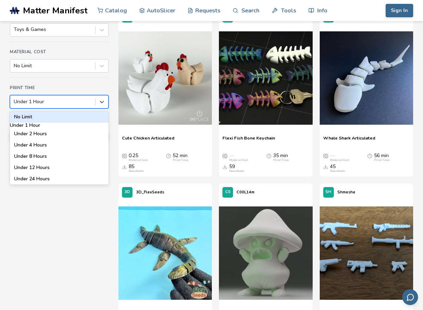
click at [75, 100] on div at bounding box center [53, 101] width 78 height 7
click at [71, 119] on div "No Limit" at bounding box center [59, 116] width 99 height 11
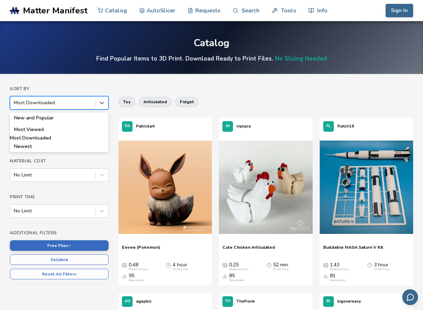
click at [89, 102] on div at bounding box center [53, 102] width 78 height 7
click at [87, 120] on div "New and Popular" at bounding box center [59, 117] width 99 height 11
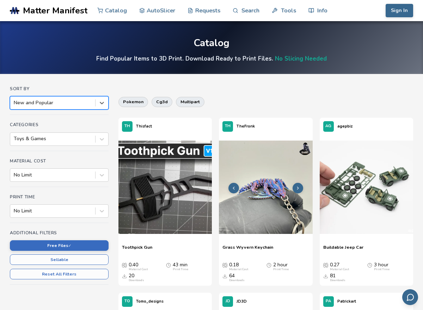
click at [273, 211] on img at bounding box center [265, 187] width 93 height 93
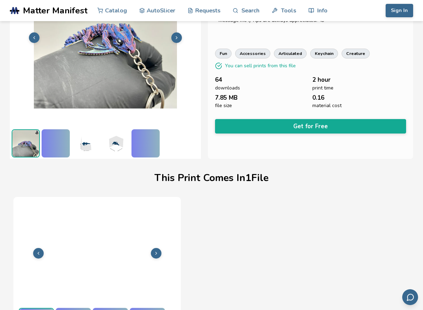
scroll to position [105, 0]
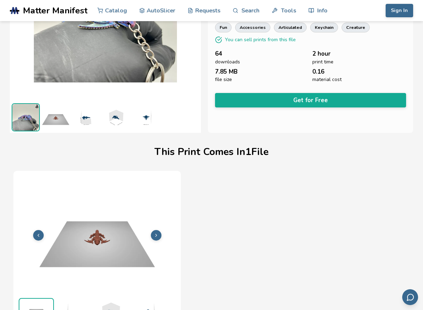
click at [326, 108] on div "**********" at bounding box center [310, 26] width 205 height 211
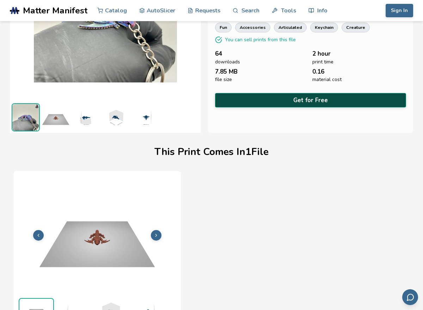
click at [326, 101] on button "Get for Free" at bounding box center [310, 100] width 191 height 14
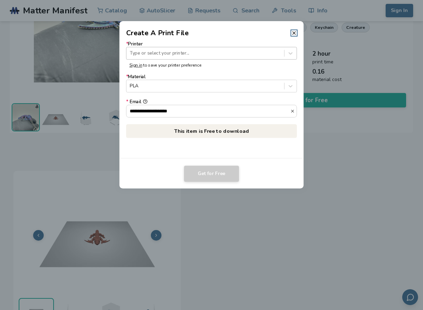
click at [205, 56] on div at bounding box center [205, 53] width 151 height 7
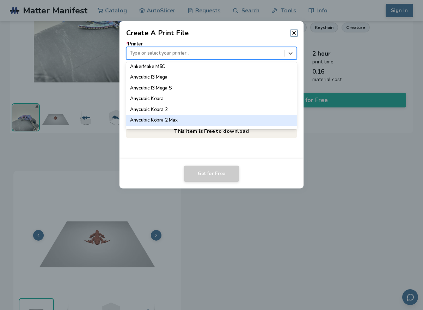
scroll to position [25, 0]
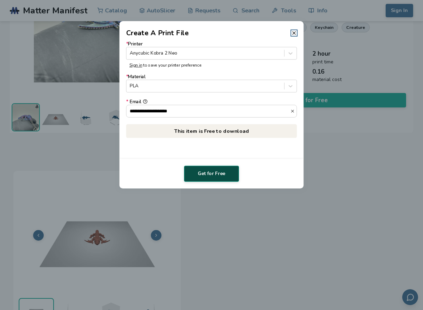
click at [223, 169] on button "Get for Free" at bounding box center [211, 174] width 55 height 16
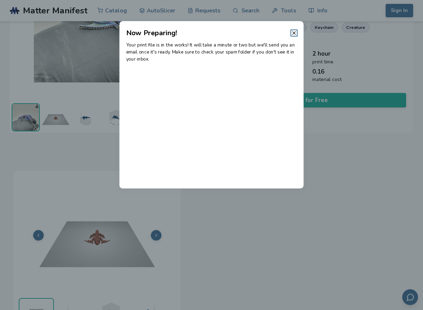
click at [295, 30] on header "Now Preparing!" at bounding box center [211, 29] width 184 height 17
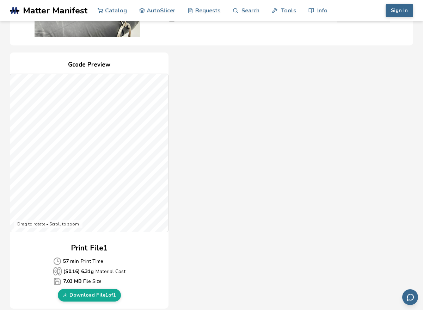
scroll to position [141, 0]
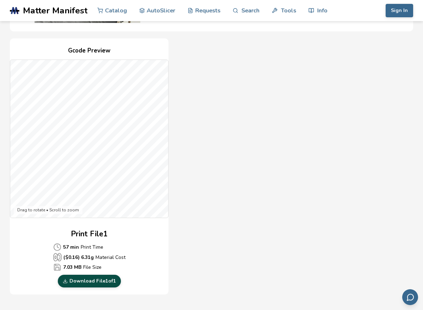
click at [88, 282] on link "Download File 1 of 1" at bounding box center [89, 281] width 63 height 13
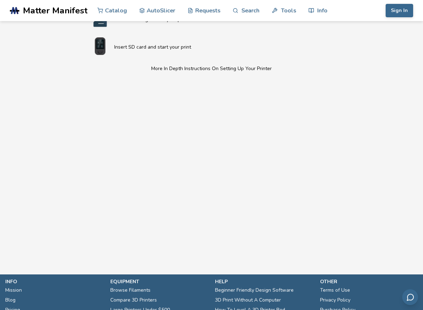
click at [62, 7] on span "Matter Manifest" at bounding box center [55, 11] width 64 height 10
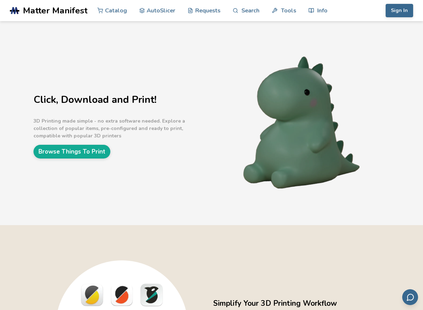
click at [70, 13] on span "Matter Manifest" at bounding box center [55, 11] width 64 height 10
click at [123, 9] on link "Catalog" at bounding box center [112, 10] width 30 height 21
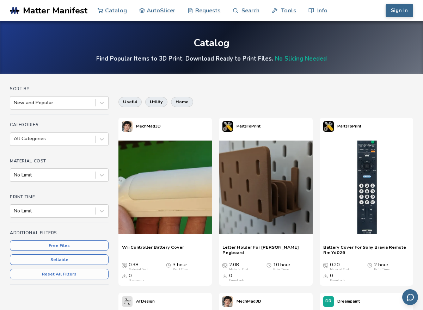
click at [84, 251] on div "Additional Filters Free Files Sellable Reset All Filters" at bounding box center [59, 257] width 99 height 54
click at [86, 249] on button "Free Files" at bounding box center [59, 245] width 99 height 11
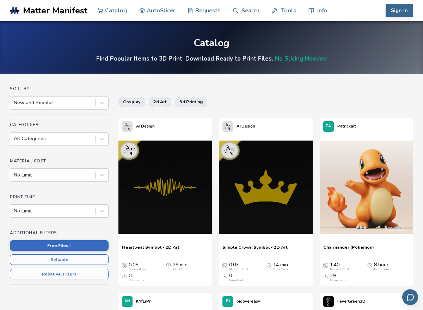
click at [74, 149] on div "Categories All Categories" at bounding box center [59, 136] width 99 height 29
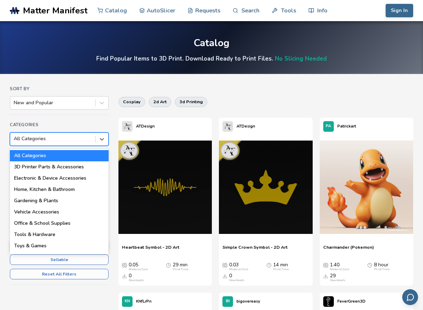
click at [76, 139] on div at bounding box center [53, 138] width 78 height 7
click at [83, 251] on div "Toys & Games" at bounding box center [59, 245] width 99 height 11
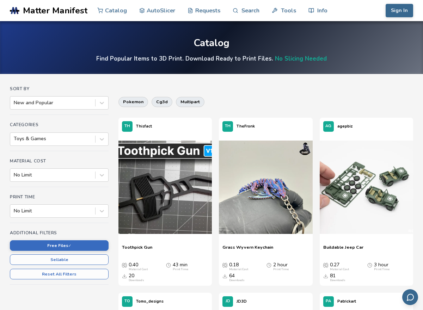
click at [274, 97] on div "pokemon cg3d multipart" at bounding box center [265, 101] width 295 height 17
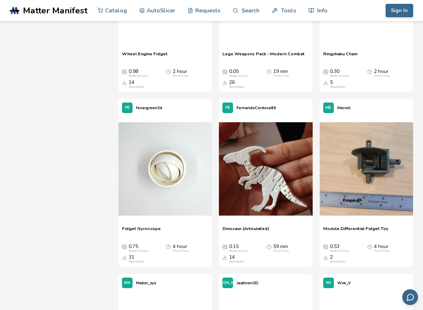
scroll to position [2995, 0]
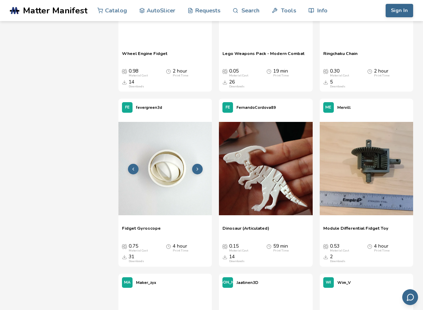
click at [182, 168] on img at bounding box center [164, 168] width 93 height 93
